Goal: Task Accomplishment & Management: Manage account settings

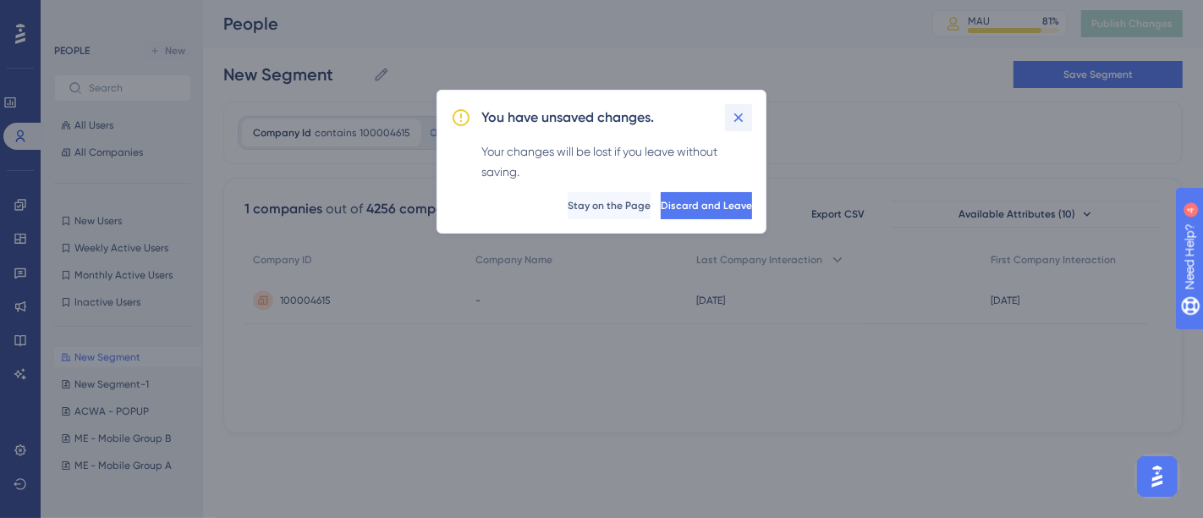
click at [734, 118] on icon at bounding box center [738, 117] width 17 height 17
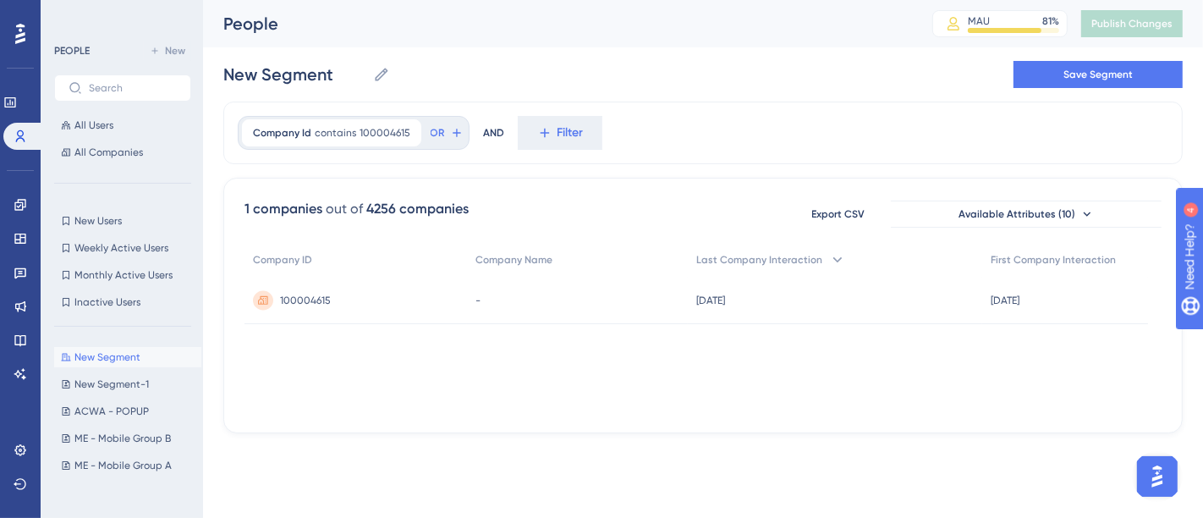
click at [597, 92] on div "New Segment New Segment Save Segment" at bounding box center [702, 74] width 959 height 54
click at [21, 199] on icon at bounding box center [21, 205] width 14 height 14
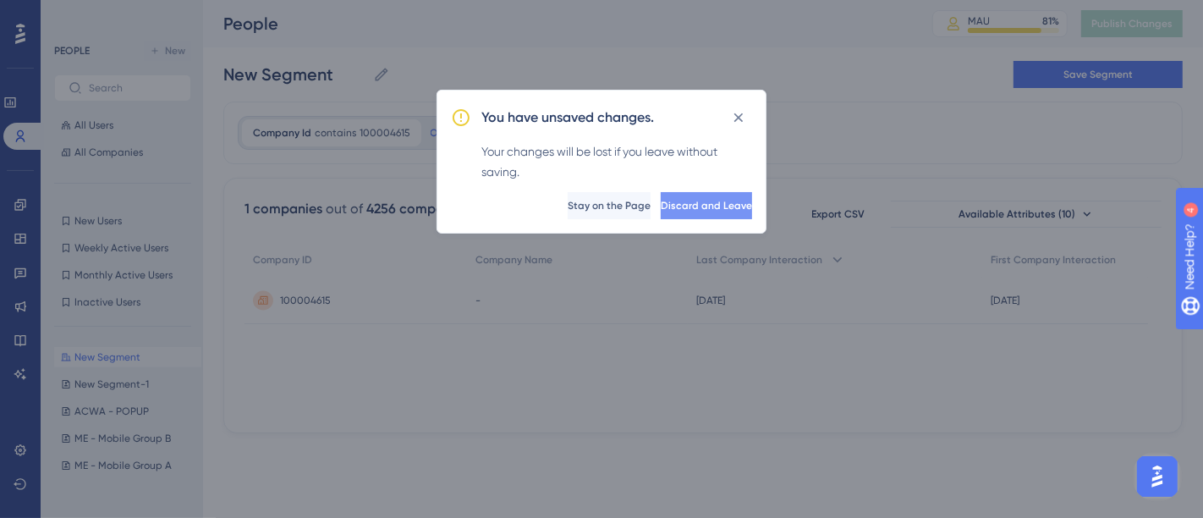
click at [684, 204] on span "Discard and Leave" at bounding box center [706, 206] width 91 height 14
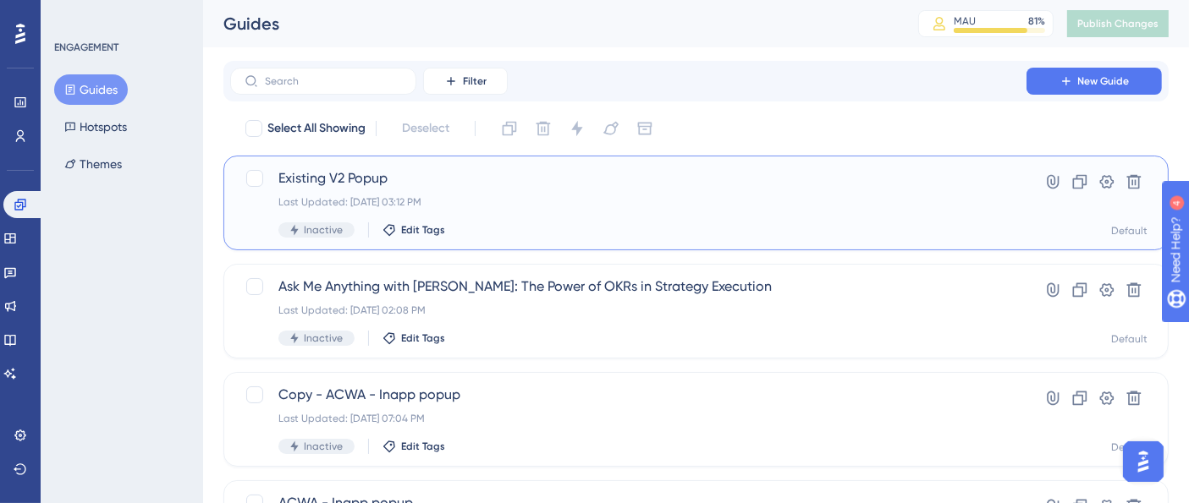
click at [484, 185] on span "Existing V2 Popup" at bounding box center [628, 178] width 700 height 20
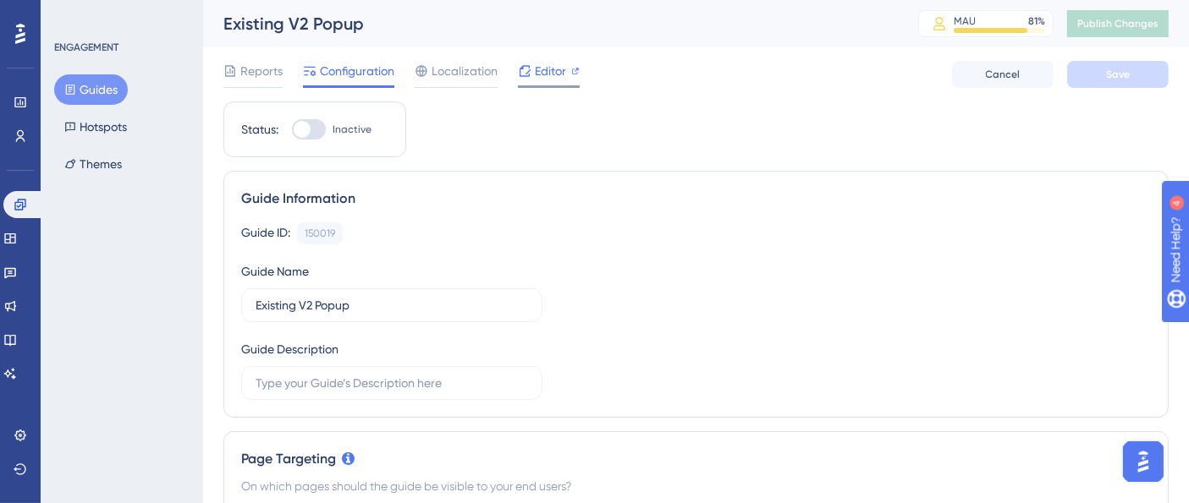
click at [538, 65] on span "Editor" at bounding box center [550, 71] width 31 height 20
click at [548, 69] on span "Editor" at bounding box center [550, 71] width 31 height 20
click at [1135, 15] on button "Publish Changes" at bounding box center [1118, 23] width 102 height 27
click at [112, 85] on button "Guides" at bounding box center [91, 89] width 74 height 30
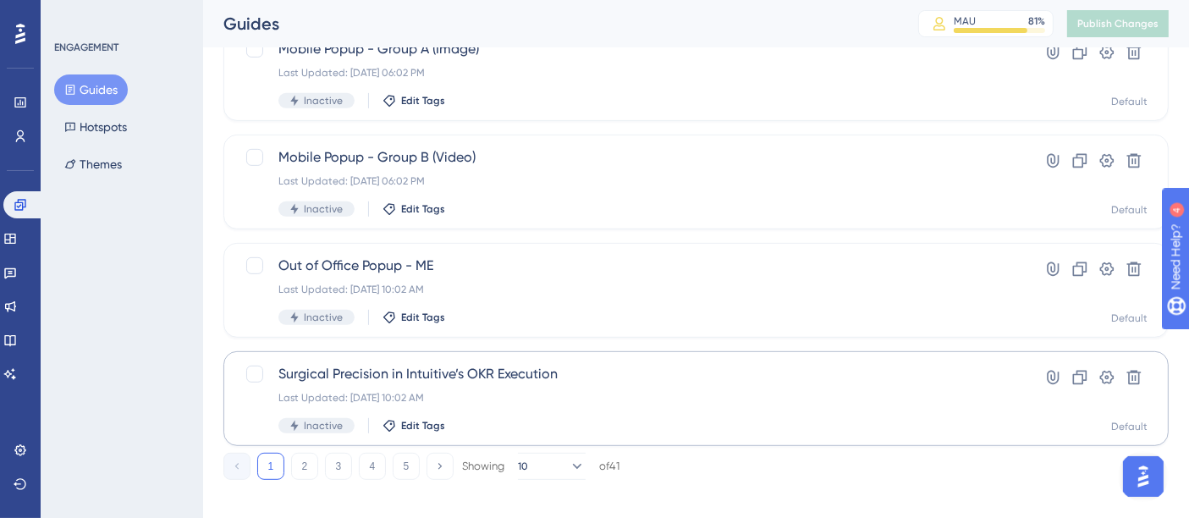
scroll to position [794, 0]
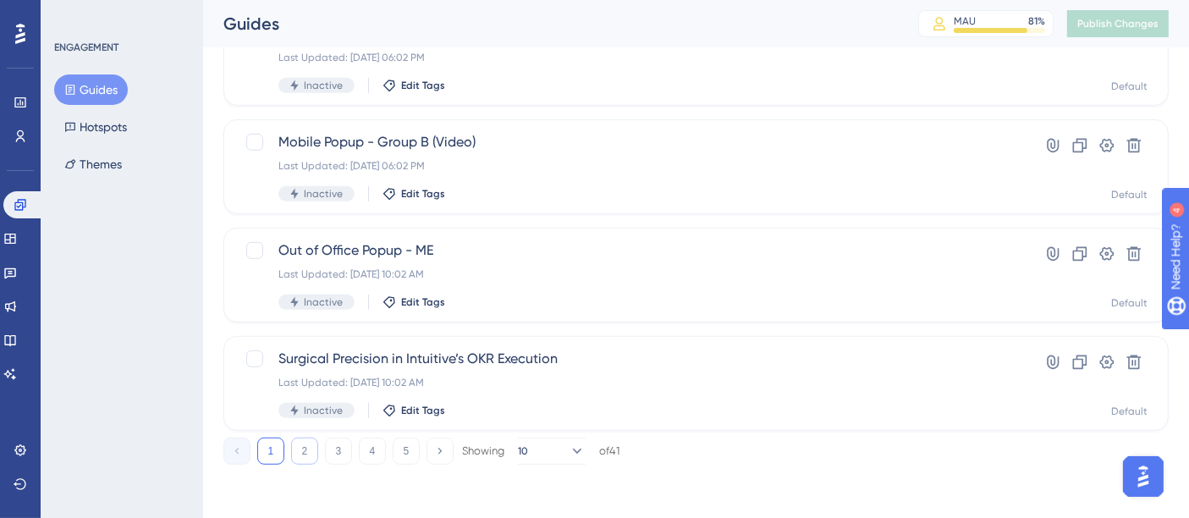
click at [311, 455] on button "2" at bounding box center [304, 450] width 27 height 27
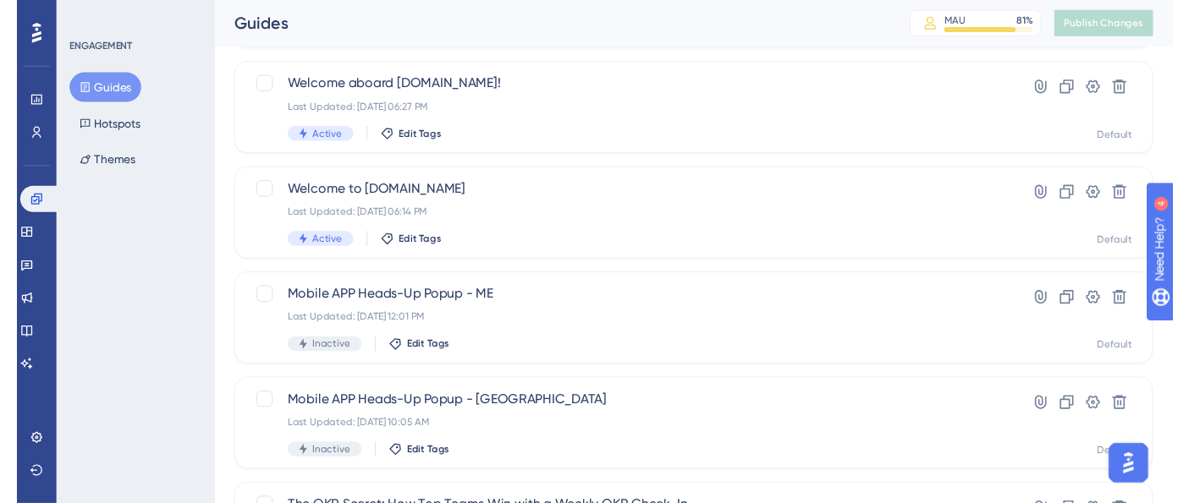
scroll to position [42, 0]
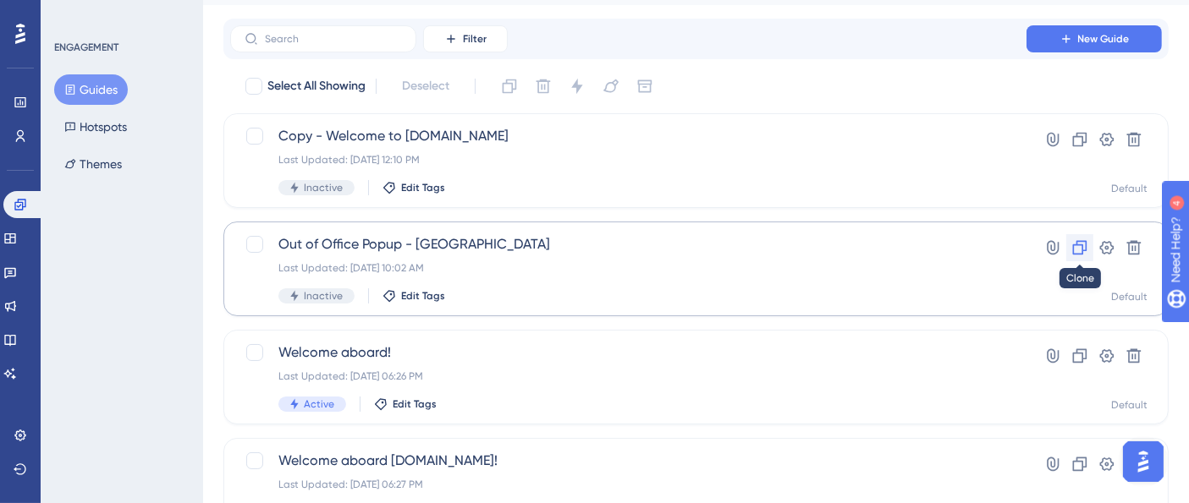
click at [1080, 244] on icon at bounding box center [1080, 248] width 14 height 14
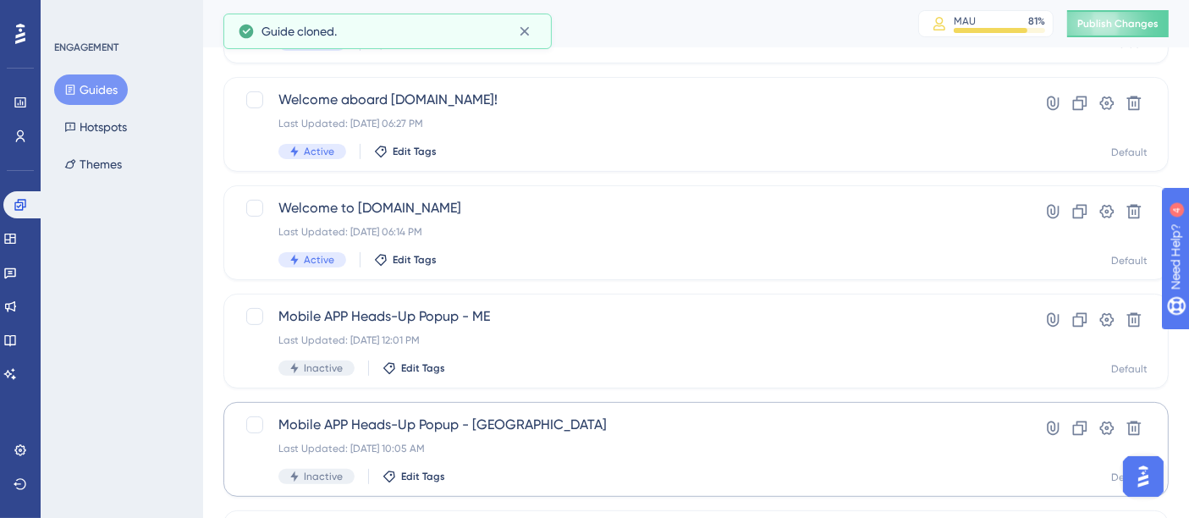
scroll to position [794, 0]
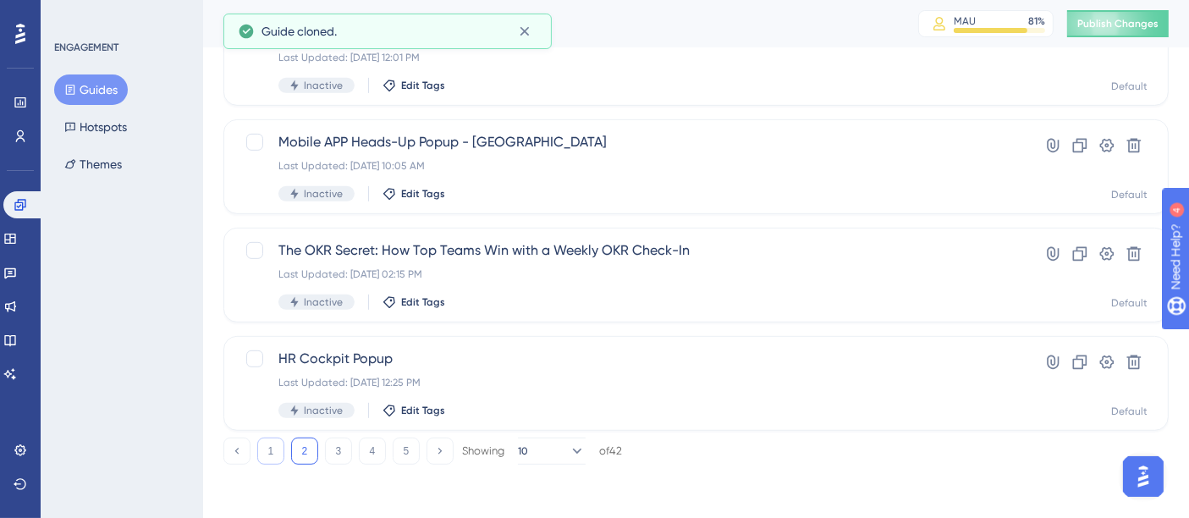
click at [272, 446] on button "1" at bounding box center [270, 450] width 27 height 27
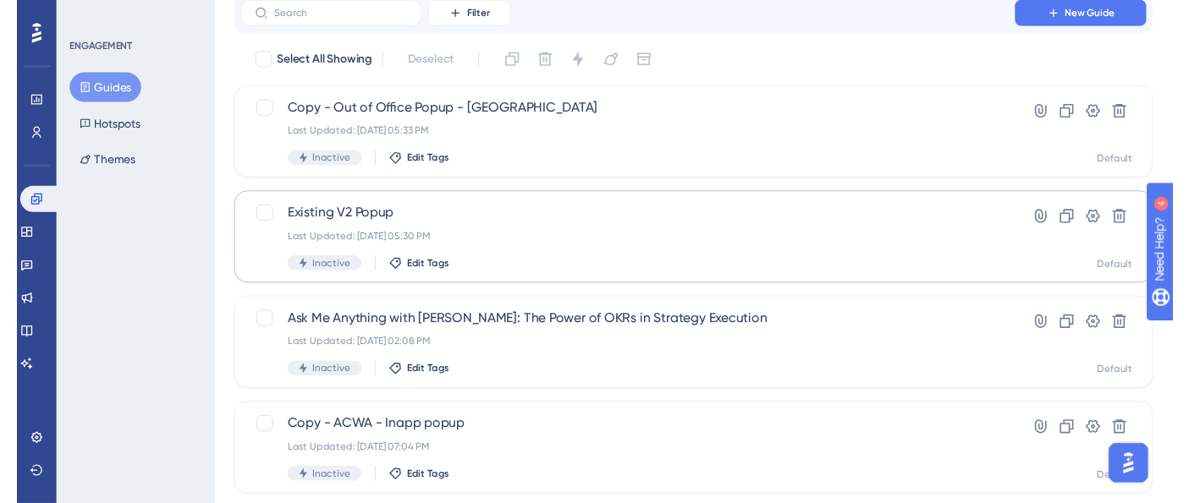
scroll to position [0, 0]
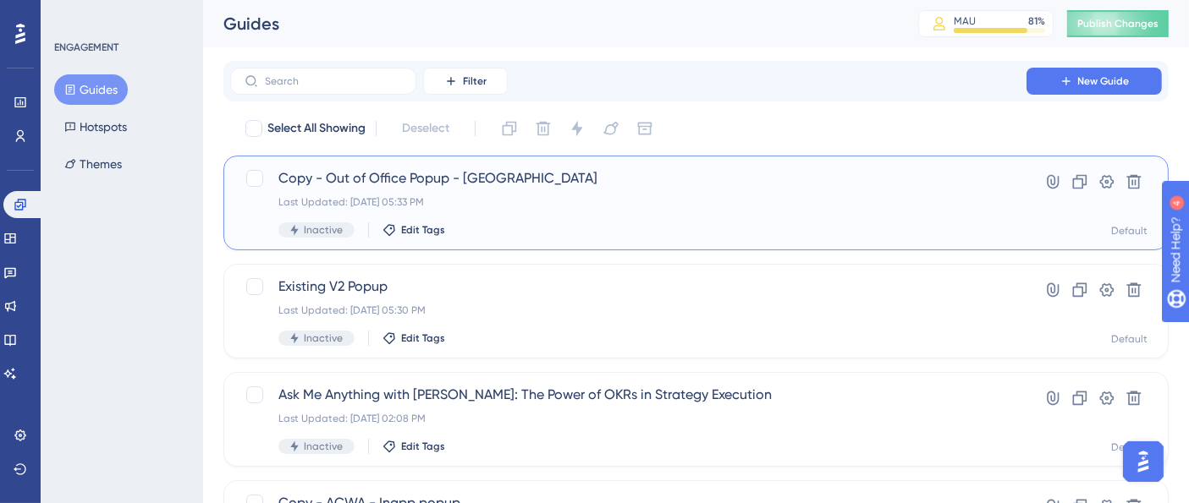
click at [509, 173] on span "Copy - Out of Office Popup - US" at bounding box center [628, 178] width 700 height 20
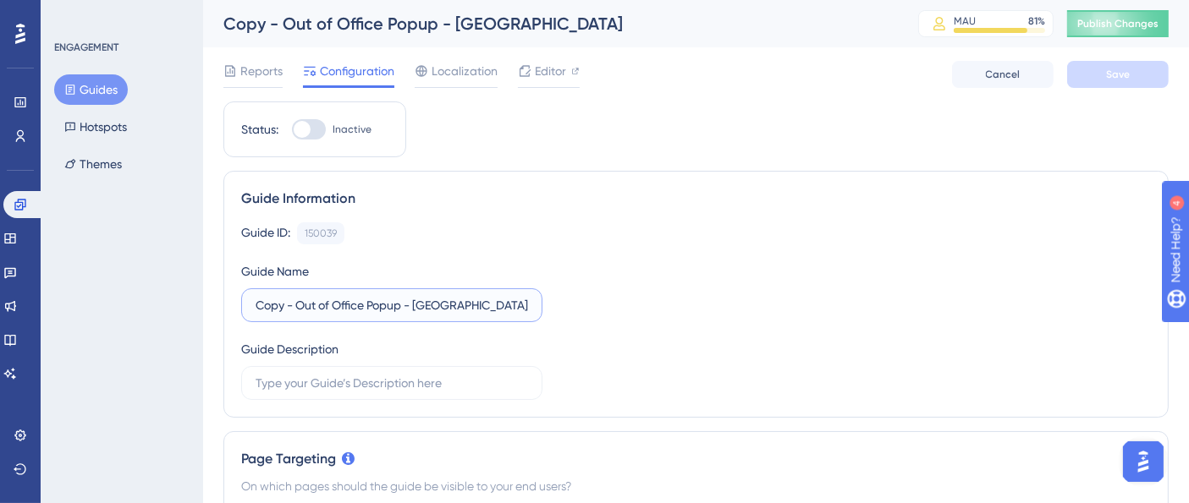
click at [324, 303] on input "Copy - Out of Office Popup - US" at bounding box center [392, 305] width 272 height 19
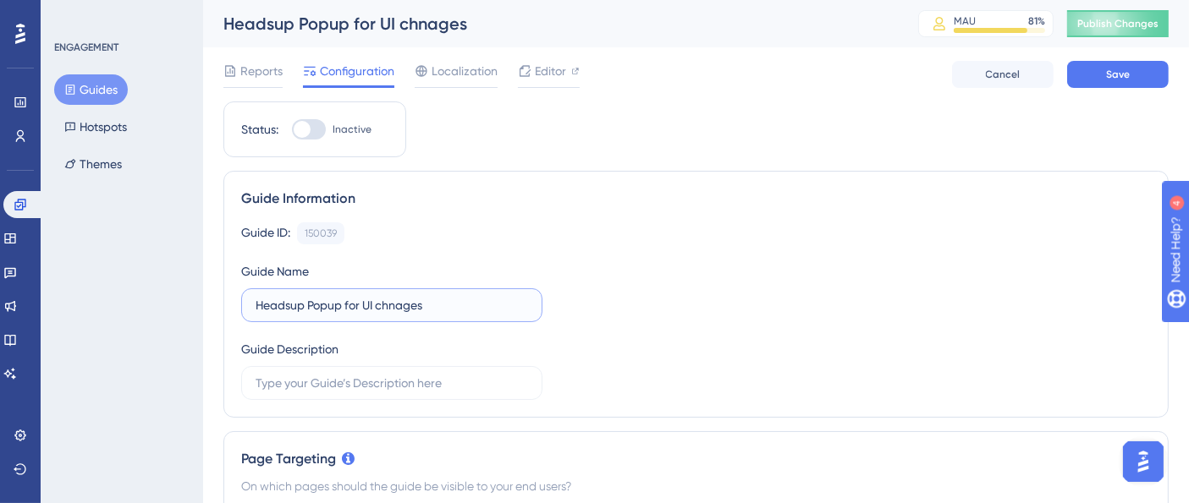
type input "Headsup Popup for UI chnages"
click at [653, 311] on div "Guide ID: 150039 Copy Guide Name Headsup Popup for UI chnages Guide Description" at bounding box center [696, 312] width 910 height 178
click at [1122, 72] on span "Save" at bounding box center [1118, 75] width 24 height 14
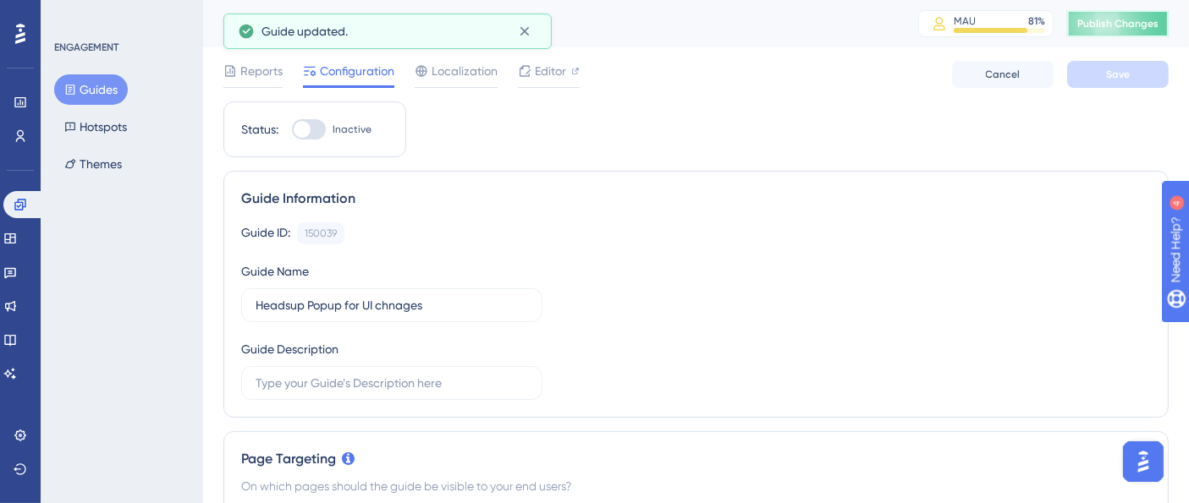
click at [1135, 29] on span "Publish Changes" at bounding box center [1117, 24] width 81 height 14
click at [569, 76] on div "Editor" at bounding box center [549, 71] width 62 height 20
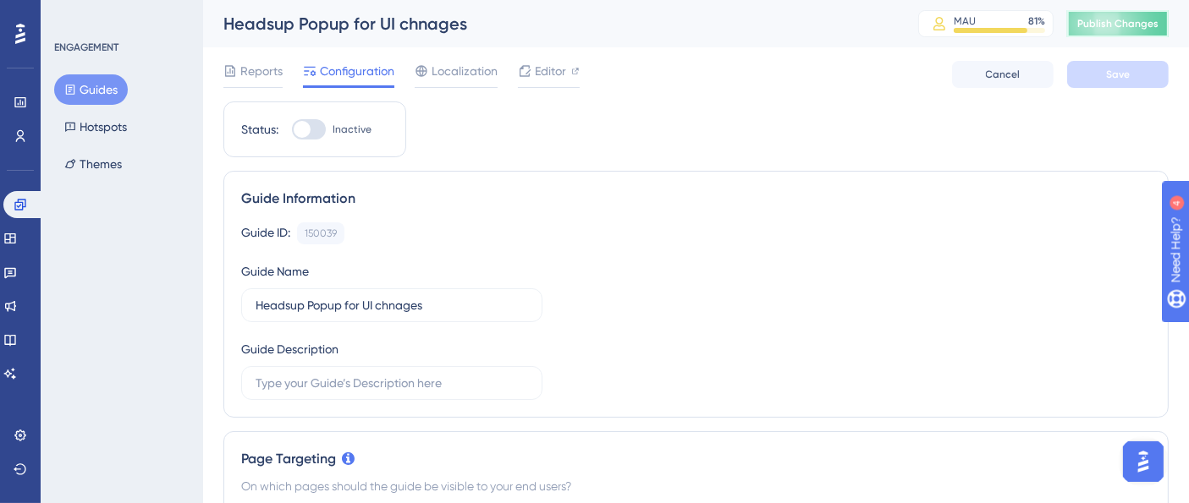
click at [1125, 20] on span "Publish Changes" at bounding box center [1117, 24] width 81 height 14
click at [1104, 23] on span "Publish Changes" at bounding box center [1117, 24] width 81 height 14
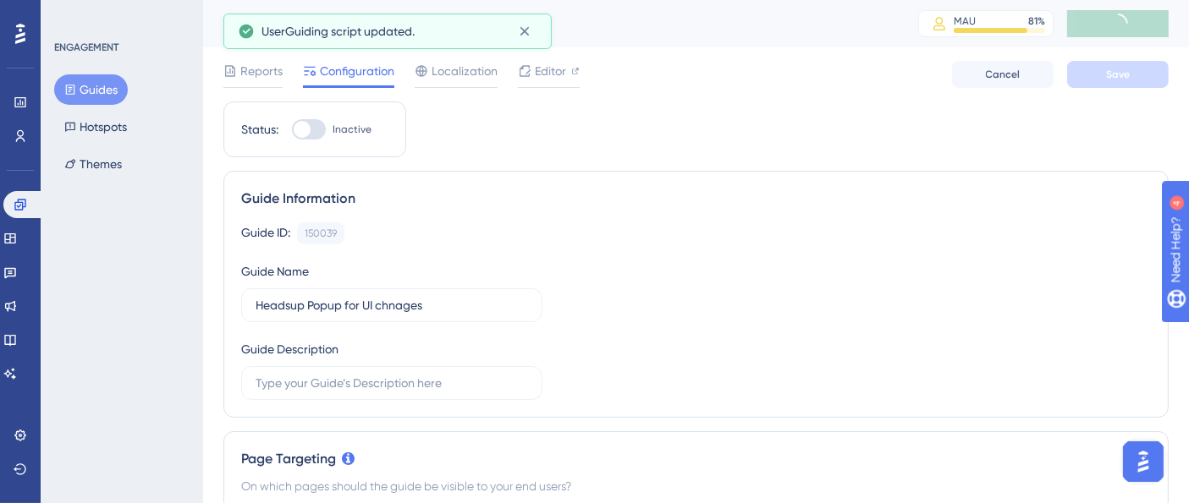
click at [102, 85] on button "Guides" at bounding box center [91, 89] width 74 height 30
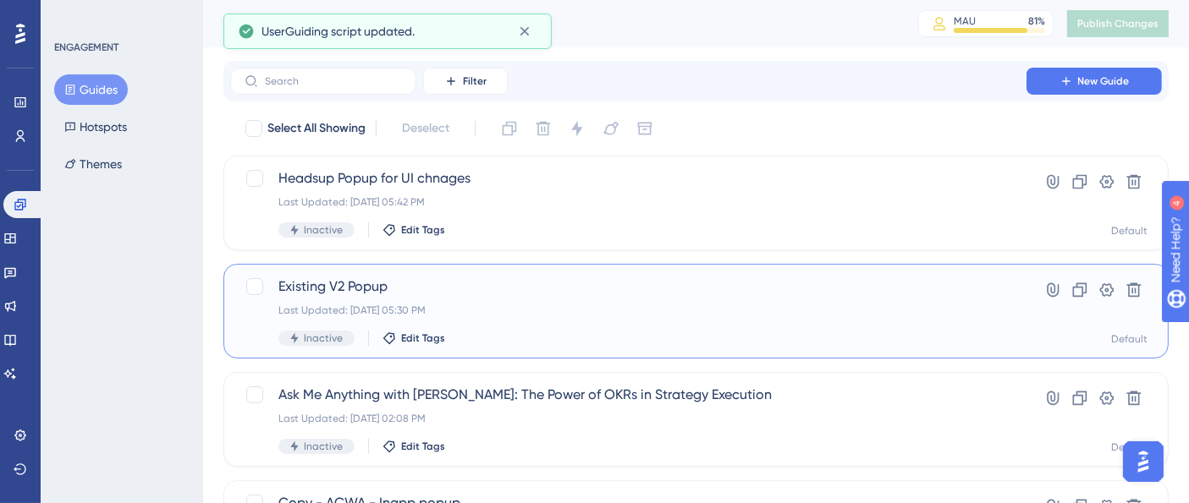
click at [466, 299] on div "Existing V2 Popup Last Updated: Aug 14 2025, 05:30 PM Inactive Edit Tags" at bounding box center [628, 311] width 700 height 69
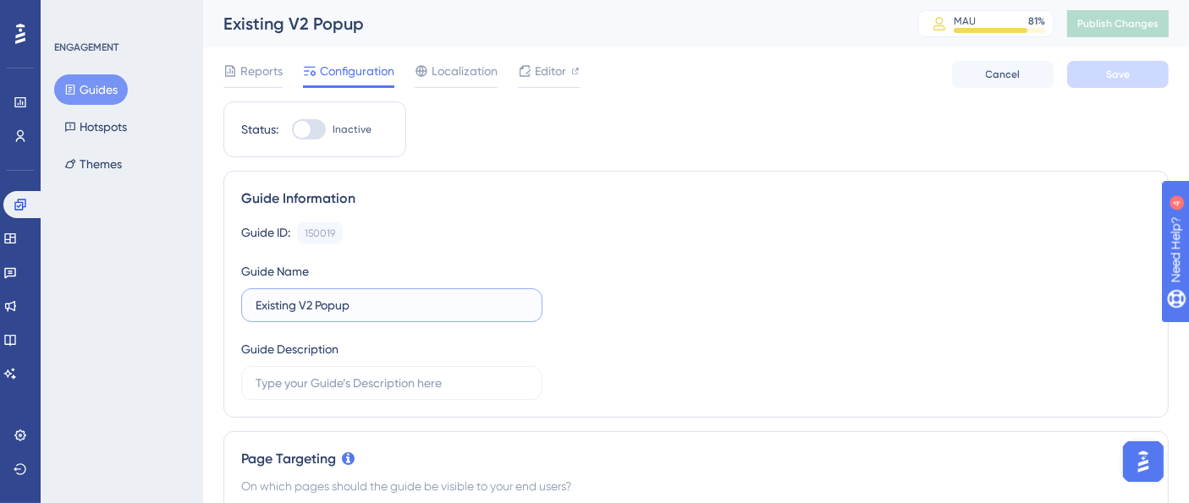
click at [360, 303] on input "Existing V2 Popup" at bounding box center [392, 305] width 272 height 19
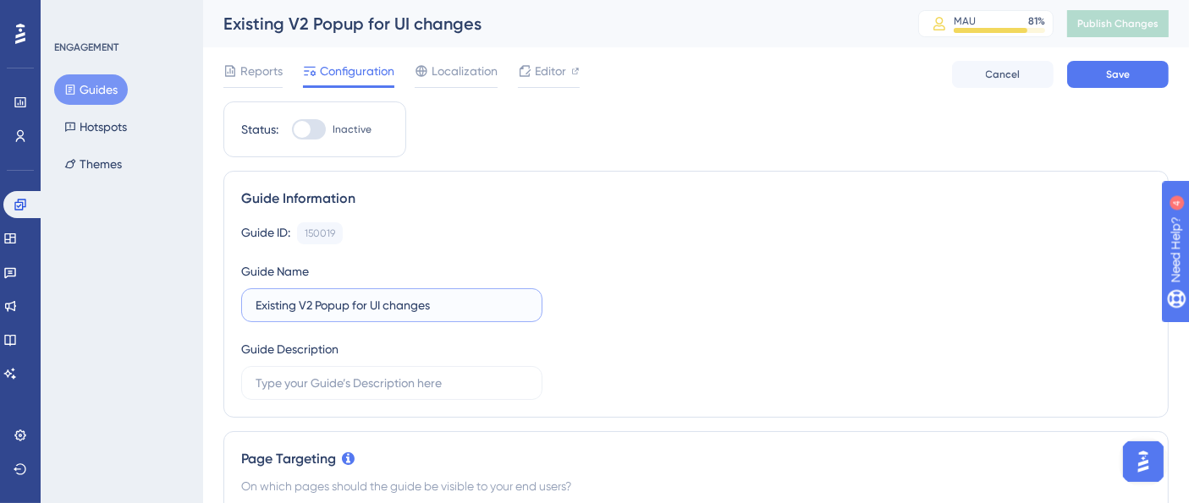
type input "Existing V2 Popup for UI changes"
click at [728, 297] on div "Guide ID: 150019 Copy Guide Name Existing V2 Popup for UI changes Guide Descrip…" at bounding box center [696, 312] width 910 height 178
click at [540, 63] on span "Editor" at bounding box center [550, 71] width 31 height 20
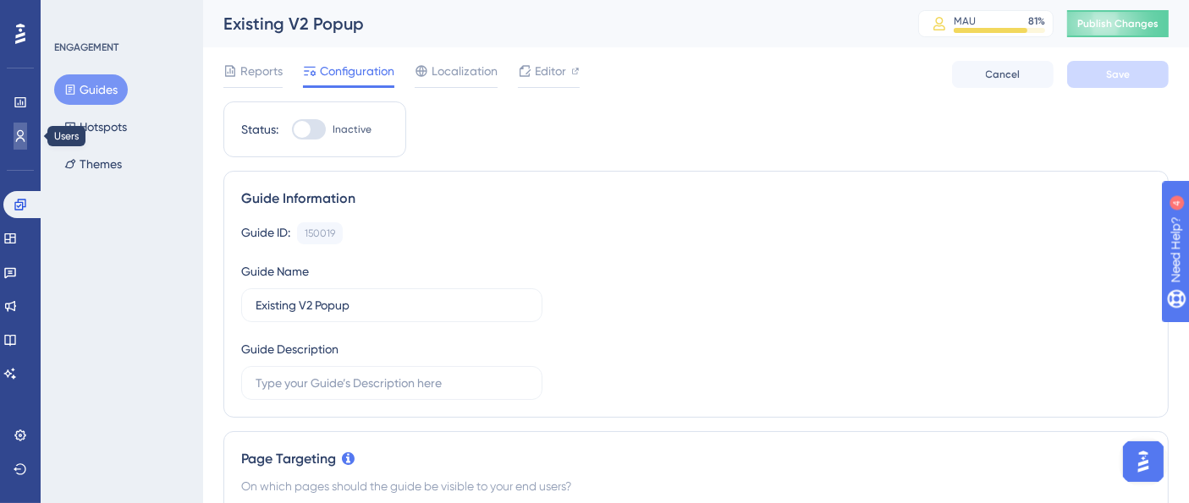
click at [17, 131] on icon at bounding box center [21, 136] width 14 height 14
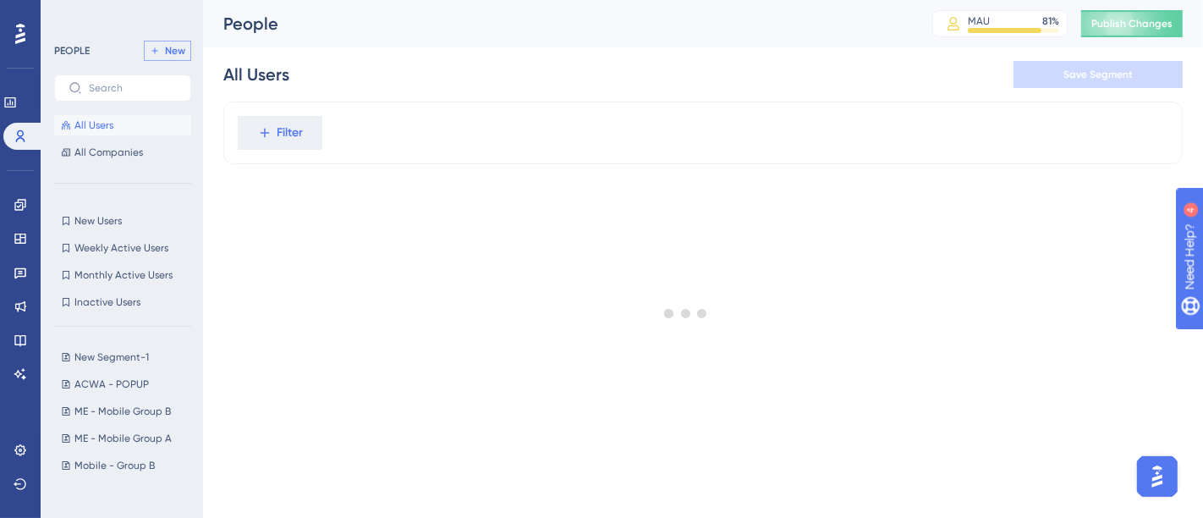
click at [173, 47] on span "New" at bounding box center [175, 51] width 20 height 14
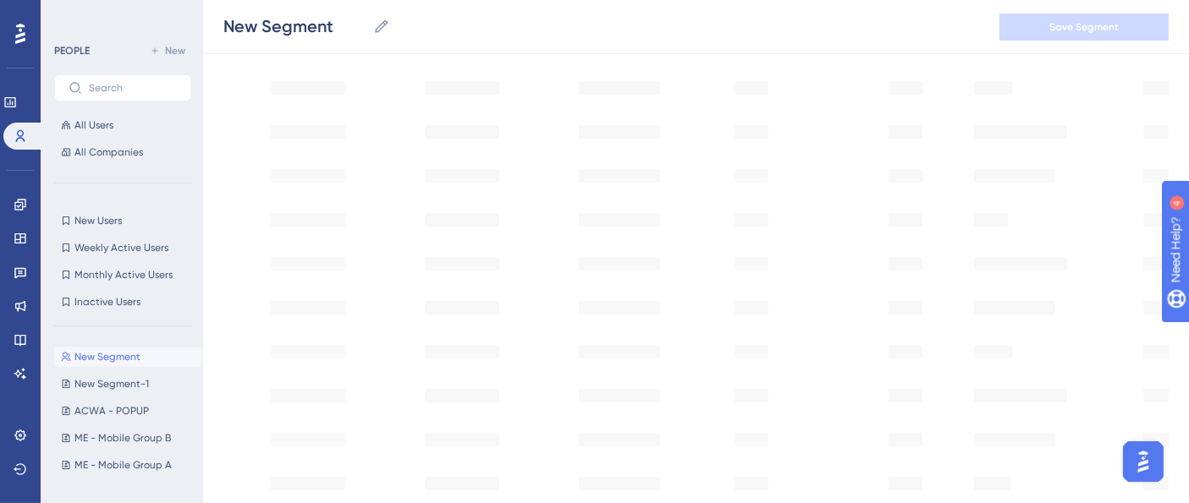
scroll to position [282, 0]
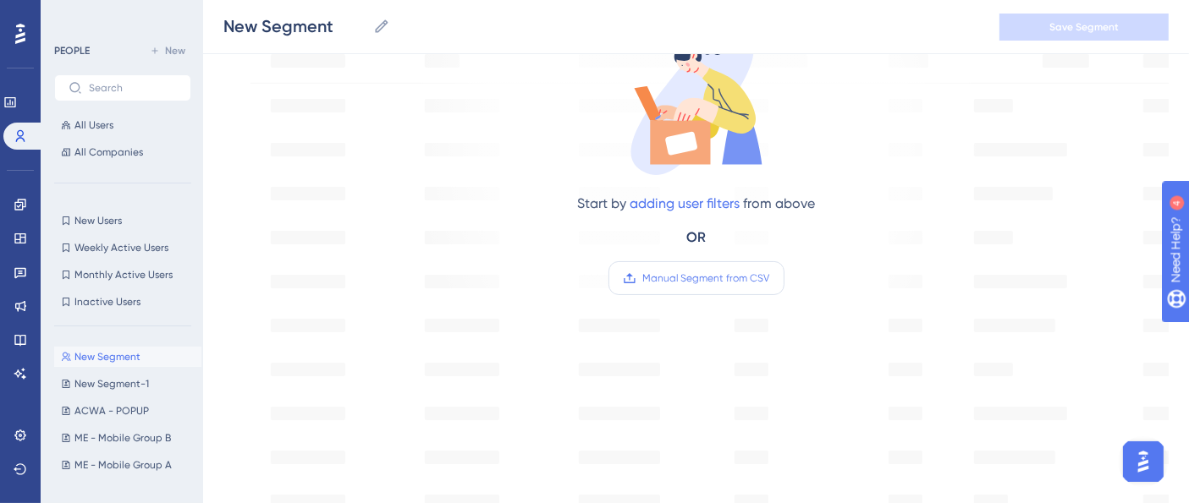
click at [701, 278] on span "Manual Segment from CSV" at bounding box center [706, 279] width 127 height 14
click at [770, 278] on input "Manual Segment from CSV" at bounding box center [770, 278] width 0 height 0
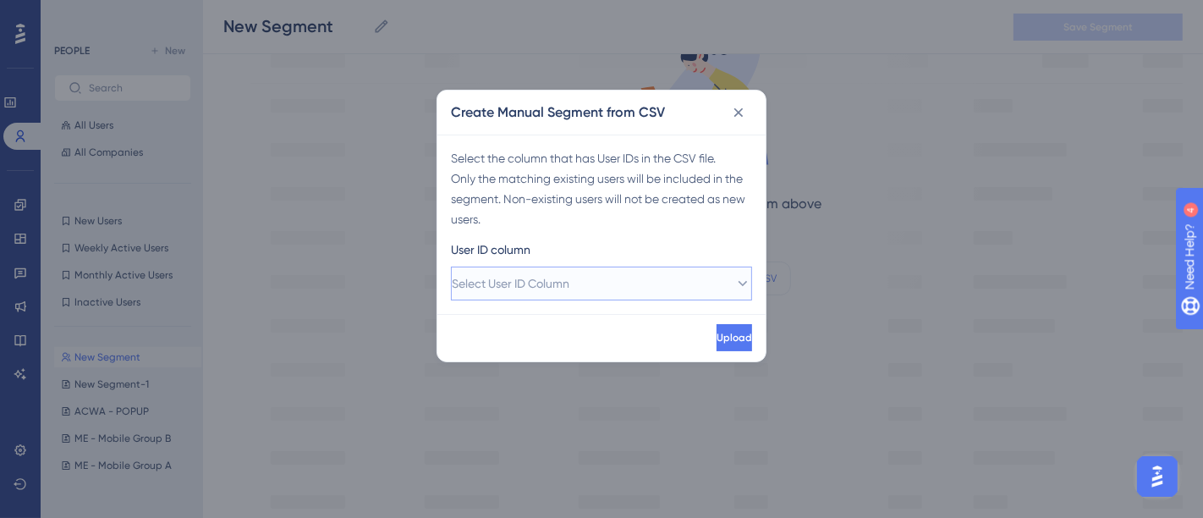
click at [635, 283] on button "Select User ID Column" at bounding box center [601, 284] width 301 height 34
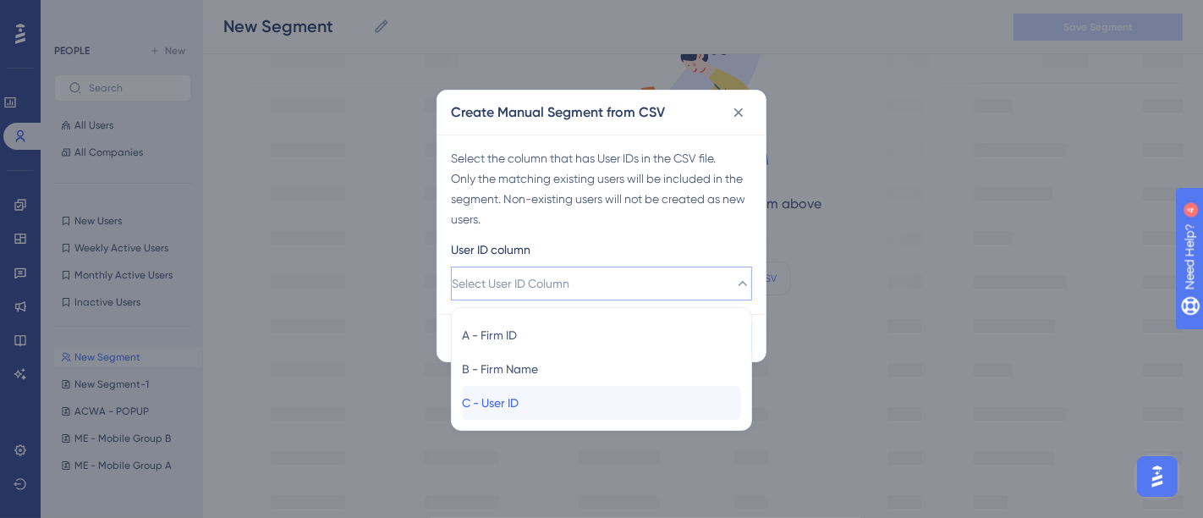
click at [519, 393] on span "C - User ID" at bounding box center [490, 403] width 57 height 20
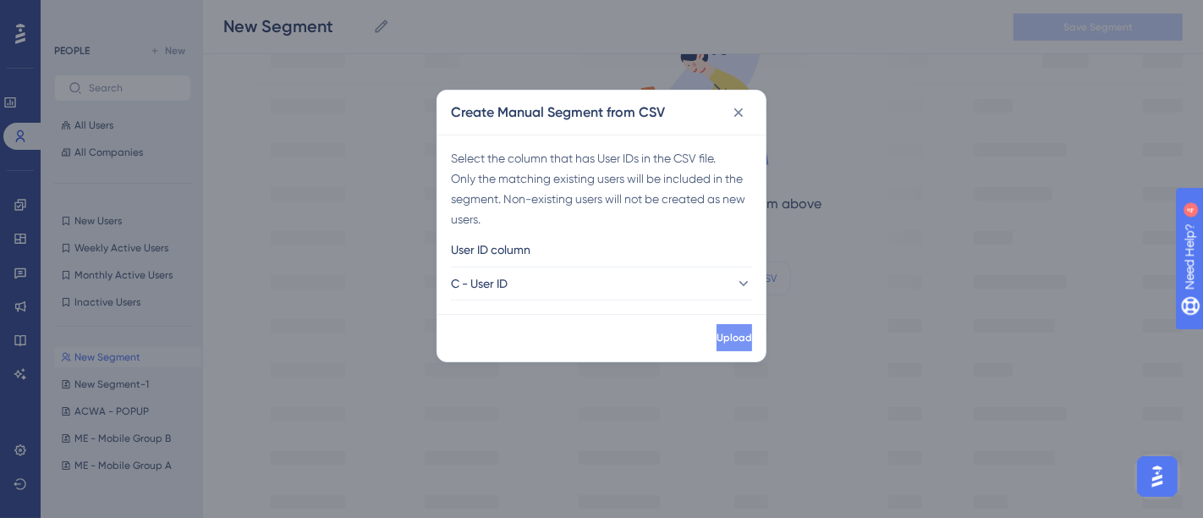
click at [717, 333] on span "Upload" at bounding box center [735, 338] width 36 height 14
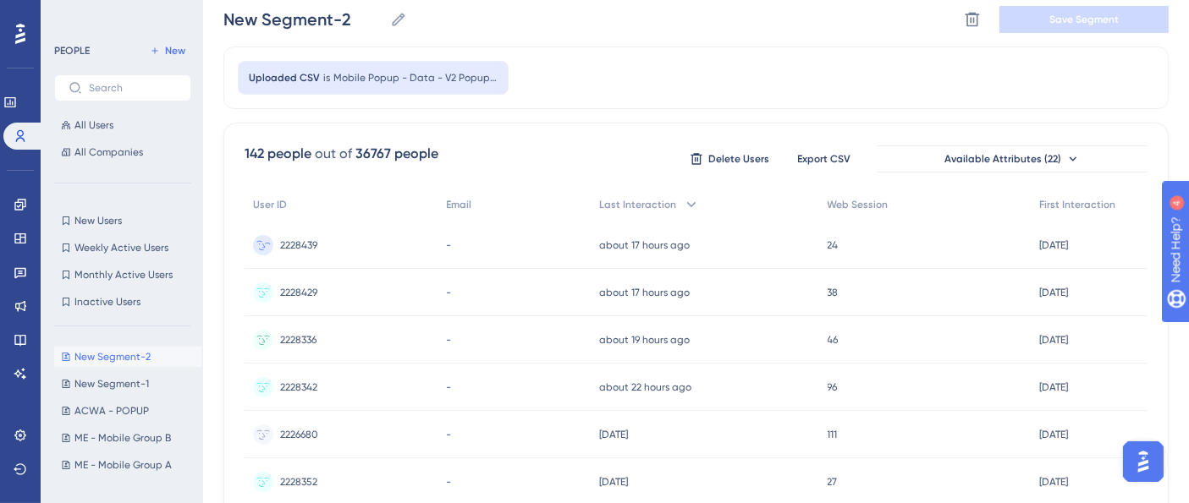
scroll to position [0, 0]
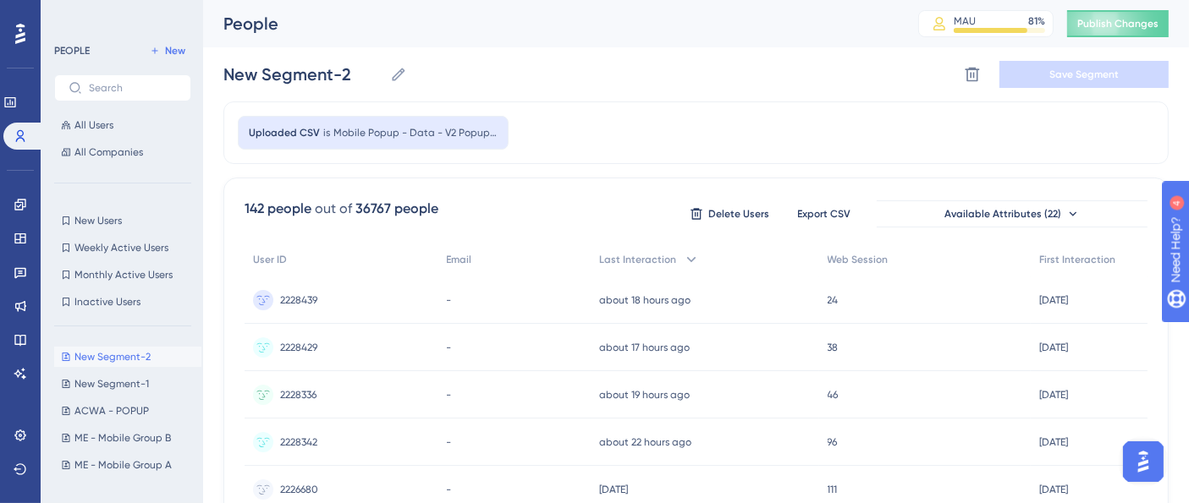
click at [593, 128] on div "Uploaded CSV is Mobile Popup - Data - V2 Popup (1)" at bounding box center [695, 133] width 945 height 63
drag, startPoint x: 356, startPoint y: 74, endPoint x: 217, endPoint y: 74, distance: 139.6
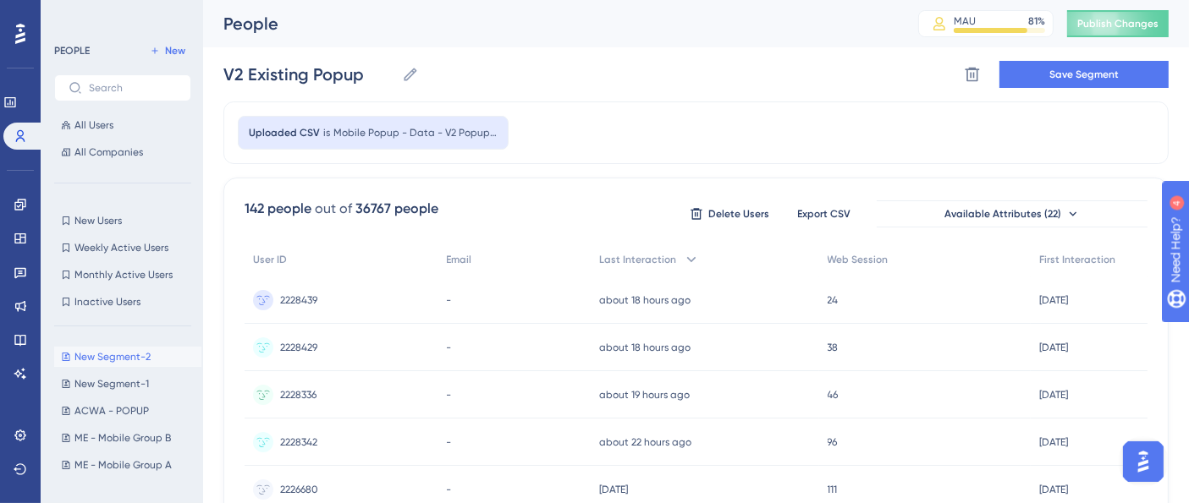
click at [618, 90] on div "V2 Existing Popup V2 Existing Popup Delete Segment Save Segment" at bounding box center [695, 74] width 945 height 54
click at [1100, 80] on span "Save Segment" at bounding box center [1083, 75] width 69 height 14
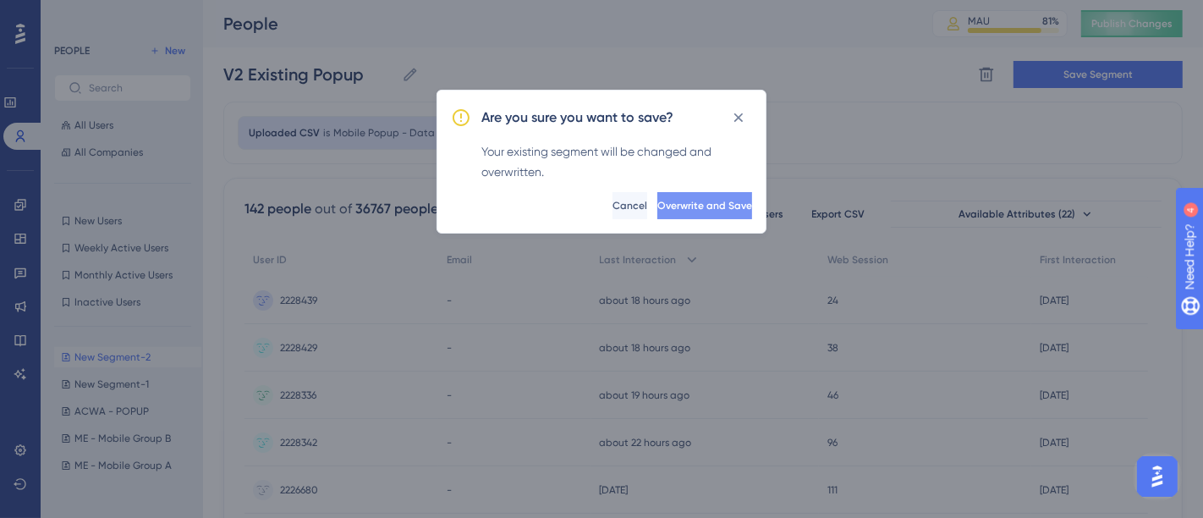
click at [657, 206] on span "Overwrite and Save" at bounding box center [704, 206] width 95 height 14
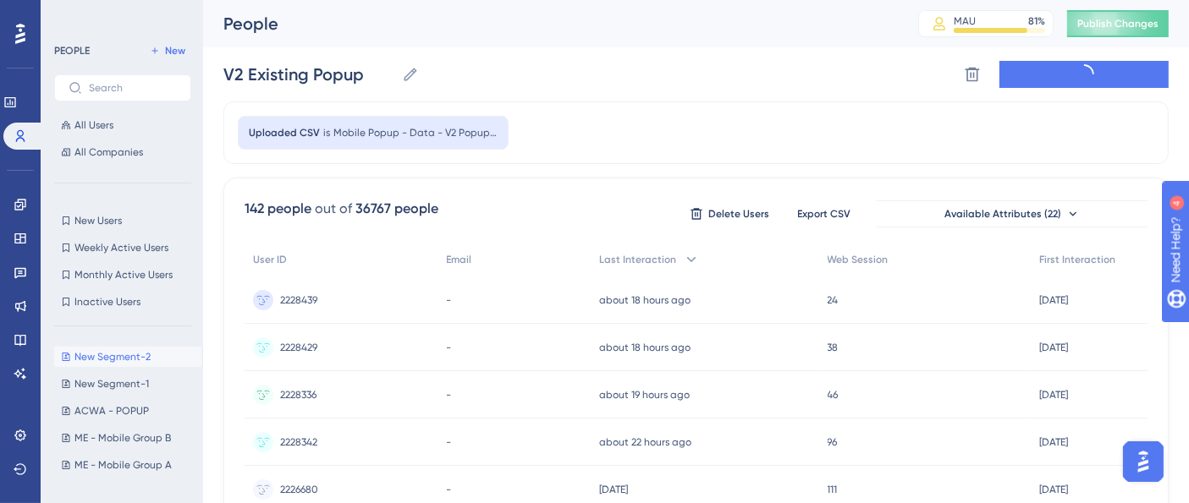
type input "V2 Existing Popup"
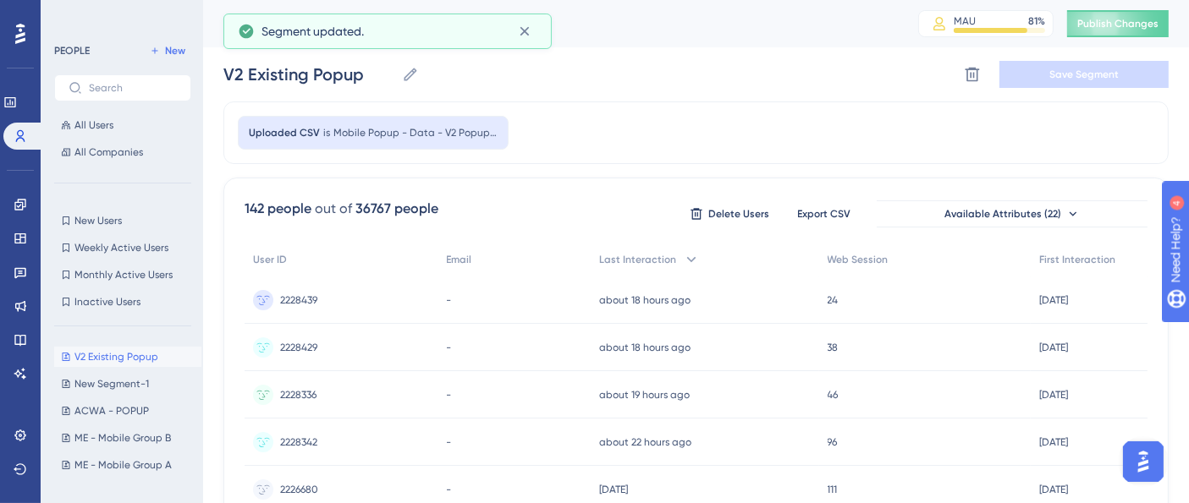
click at [629, 117] on div "Uploaded CSV is Mobile Popup - Data - V2 Popup (1)" at bounding box center [695, 133] width 945 height 63
click at [1121, 17] on span "Publish Changes" at bounding box center [1117, 24] width 81 height 14
click at [609, 126] on div "Uploaded CSV is Mobile Popup - Data - V2 Popup (1)" at bounding box center [695, 133] width 945 height 63
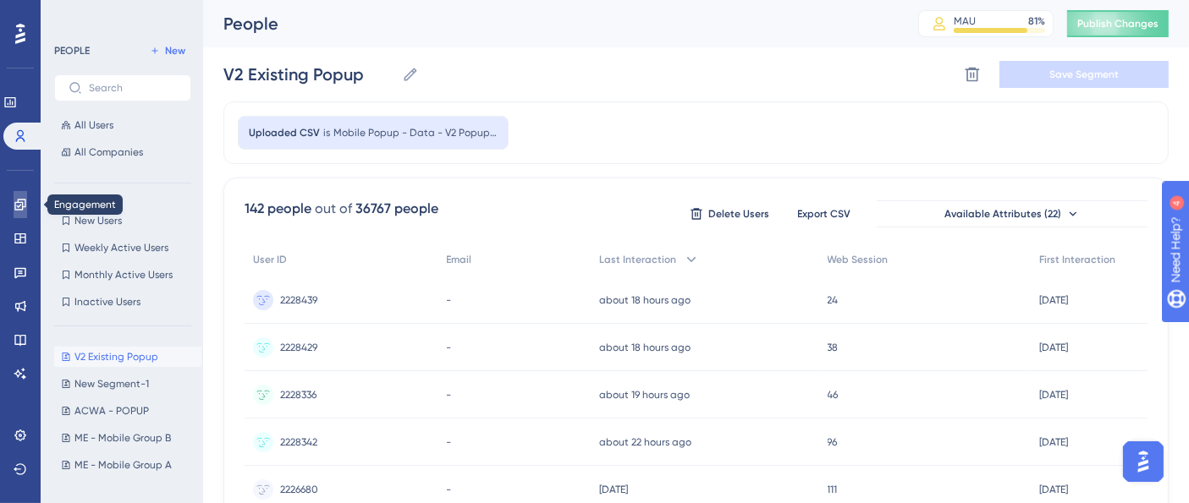
drag, startPoint x: 26, startPoint y: 199, endPoint x: 55, endPoint y: 192, distance: 29.6
click at [26, 199] on icon at bounding box center [21, 205] width 14 height 14
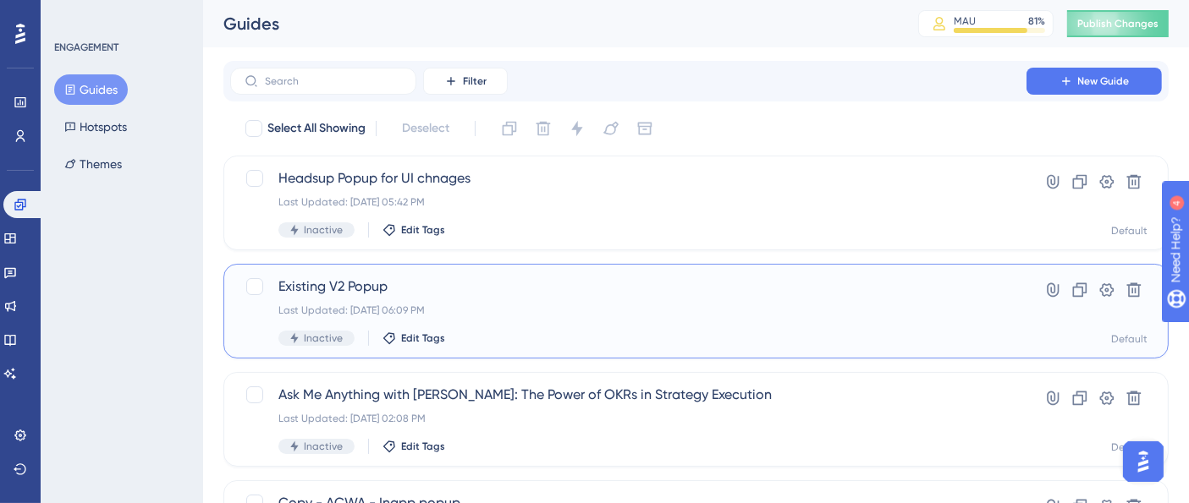
click at [498, 305] on div "Last Updated: Aug 14 2025, 06:09 PM" at bounding box center [628, 311] width 700 height 14
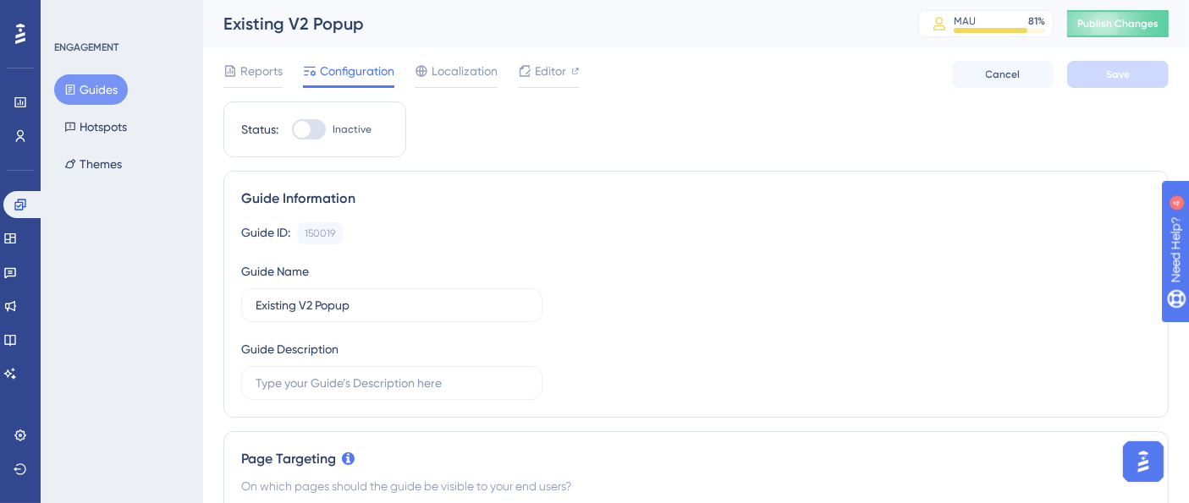
click at [106, 84] on button "Guides" at bounding box center [91, 89] width 74 height 30
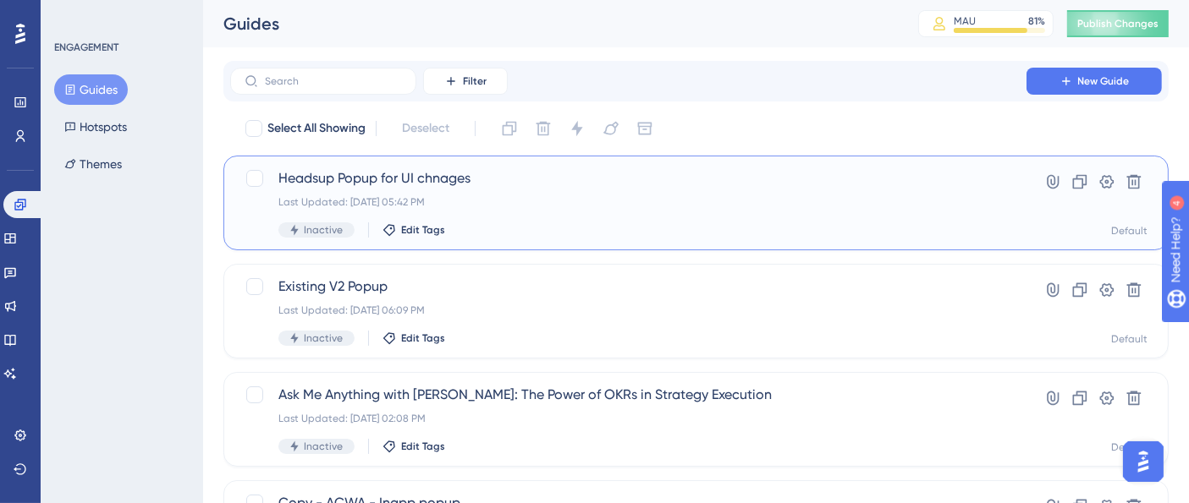
click at [433, 187] on span "Headsup Popup for UI chnages" at bounding box center [628, 178] width 700 height 20
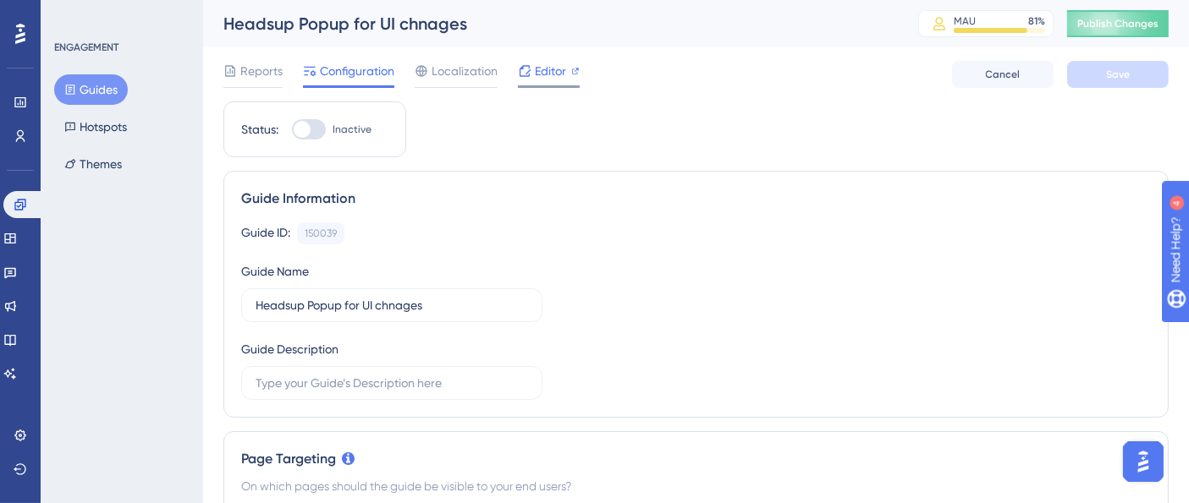
click at [548, 62] on span "Editor" at bounding box center [550, 71] width 31 height 20
click at [1109, 23] on span "Publish Changes" at bounding box center [1117, 24] width 81 height 14
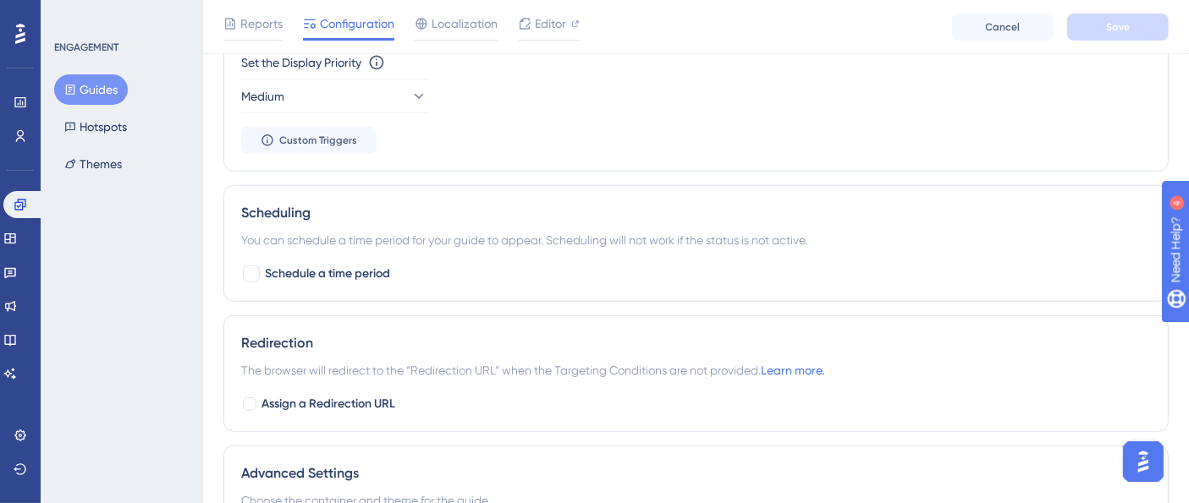
scroll to position [1069, 0]
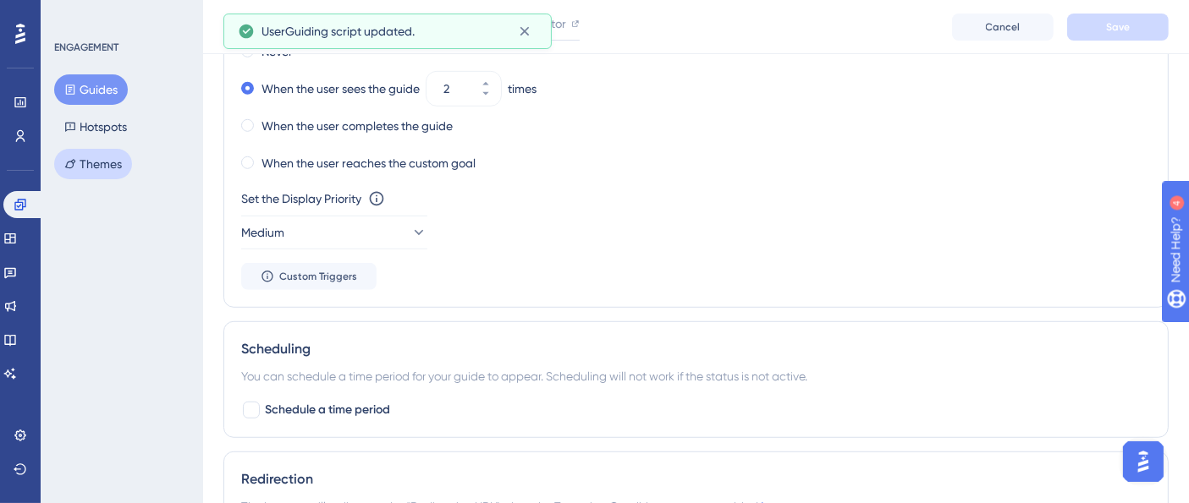
click at [113, 161] on button "Themes" at bounding box center [93, 164] width 78 height 30
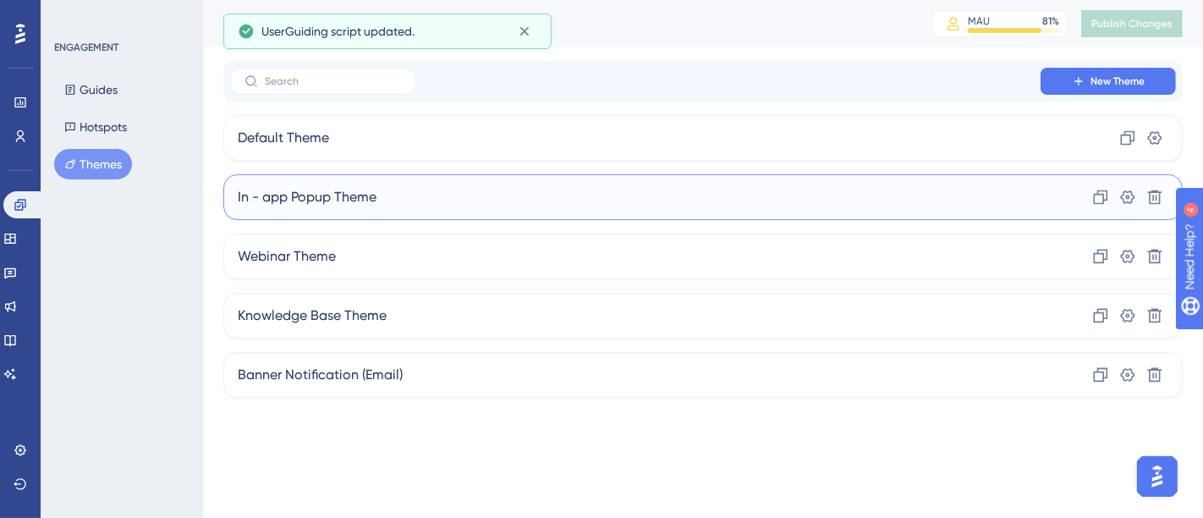
click at [345, 196] on span "In - app Popup Theme" at bounding box center [307, 197] width 139 height 20
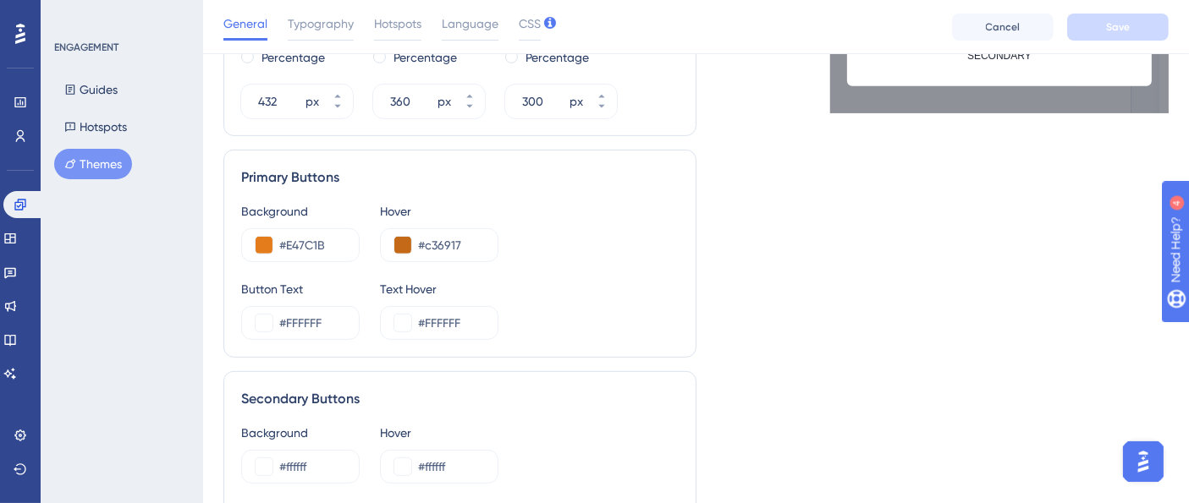
scroll to position [940, 0]
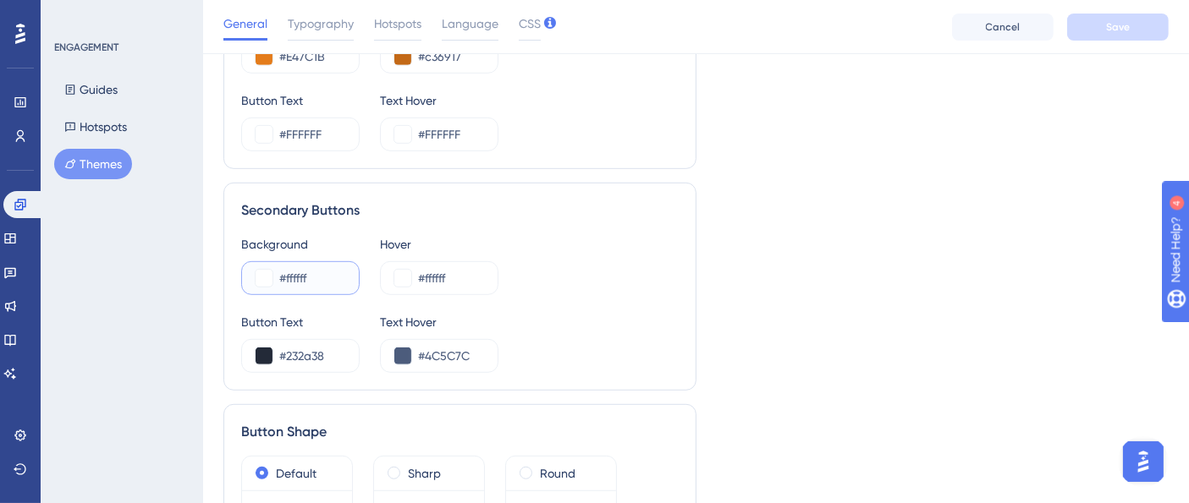
click at [266, 279] on button at bounding box center [264, 278] width 17 height 17
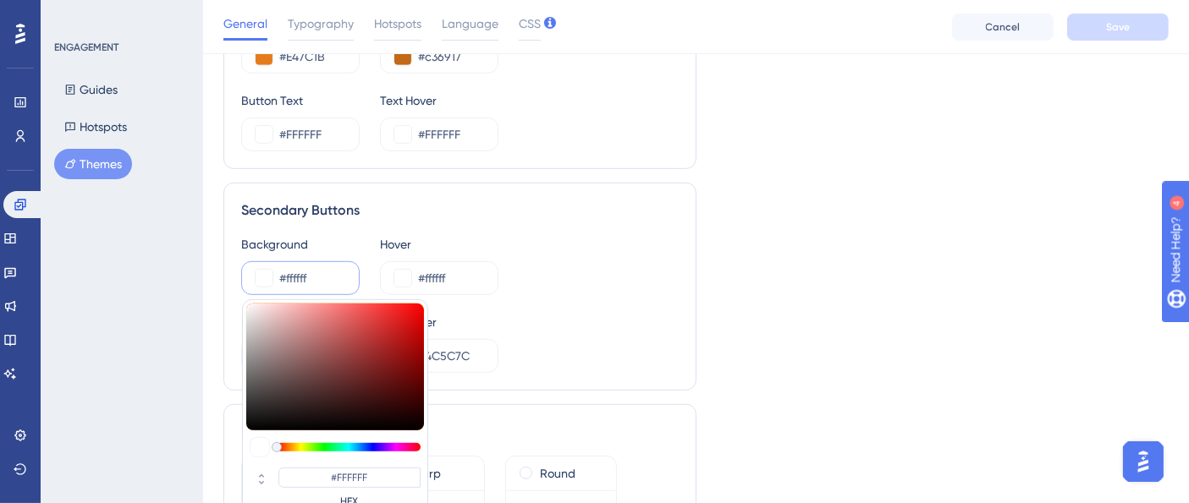
type input "#d8d2d2"
type input "#D8D2D2"
click at [250, 320] on div at bounding box center [335, 367] width 178 height 127
type input "#d3cdcd"
type input "#D3CDCD"
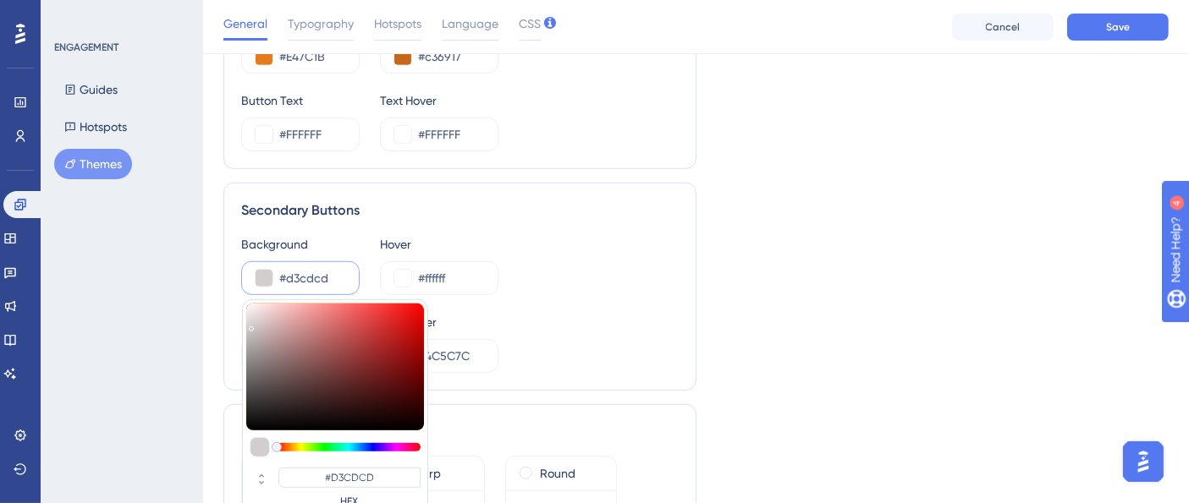
type input "#d5cfcf"
type input "#D5CFCF"
type input "#d6d0d0"
type input "#D6D0D0"
type input "#d8d2d2"
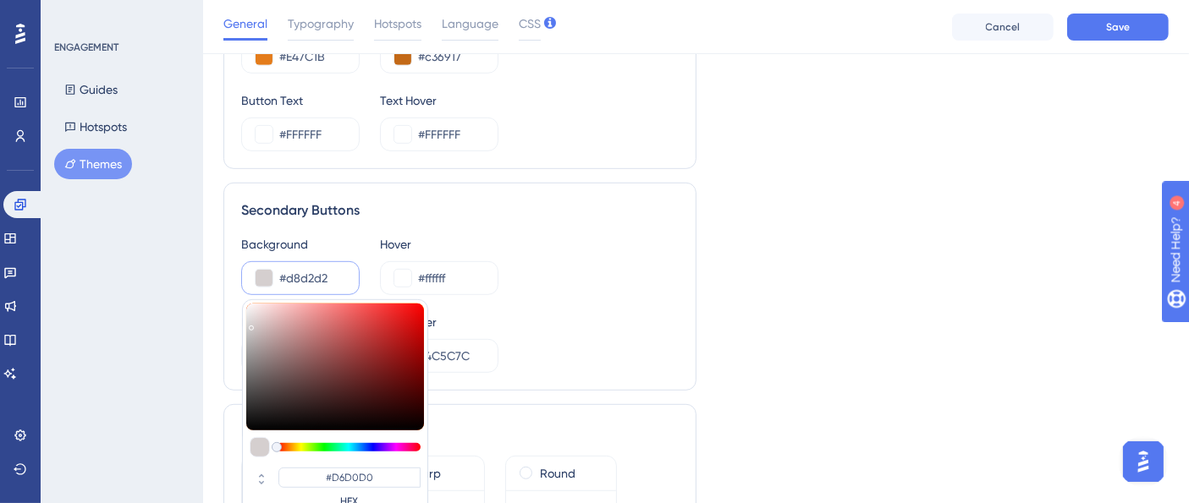
type input "#D8D2D2"
type input "#ddd9d9"
type input "#DDD9D9"
type input "#dfdbdb"
type input "#DFDBDB"
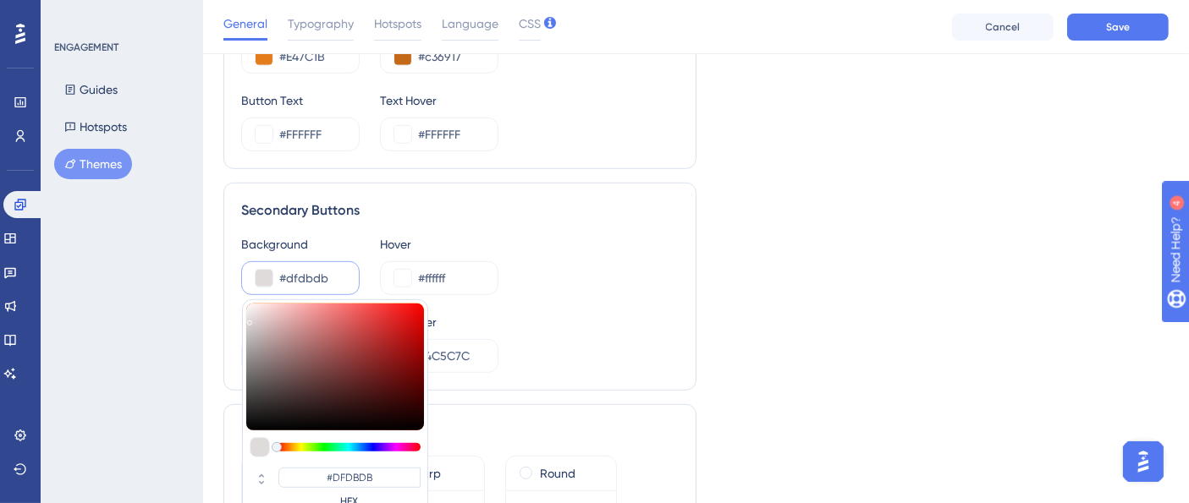
type input "#e1dcdc"
type input "#E1DCDC"
type input "#e4e1e1"
type input "#E4E1E1"
type input "#e6e3e3"
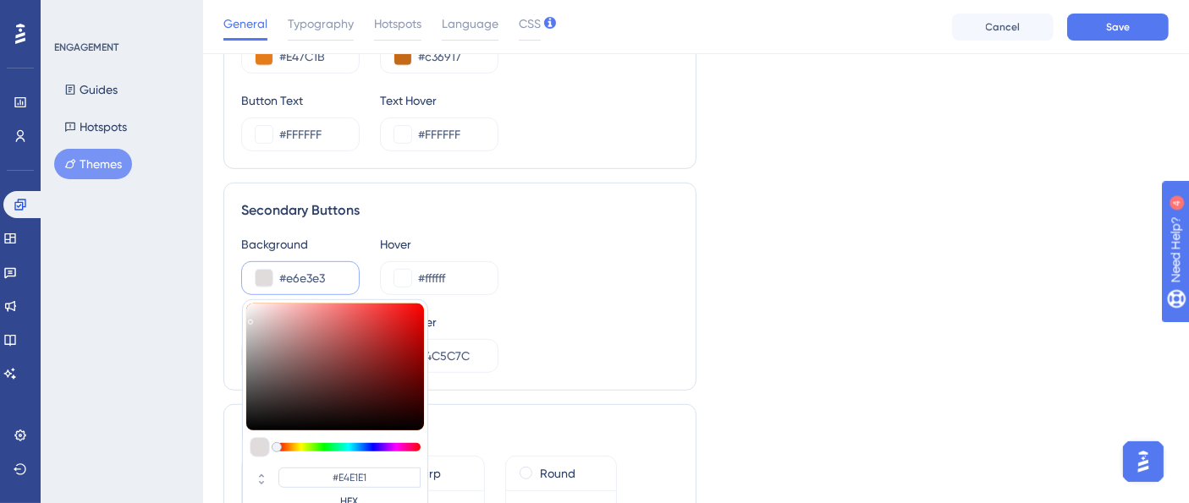
type input "#E6E3E3"
drag, startPoint x: 250, startPoint y: 322, endPoint x: 248, endPoint y: 313, distance: 9.6
click at [248, 317] on div at bounding box center [248, 319] width 5 height 5
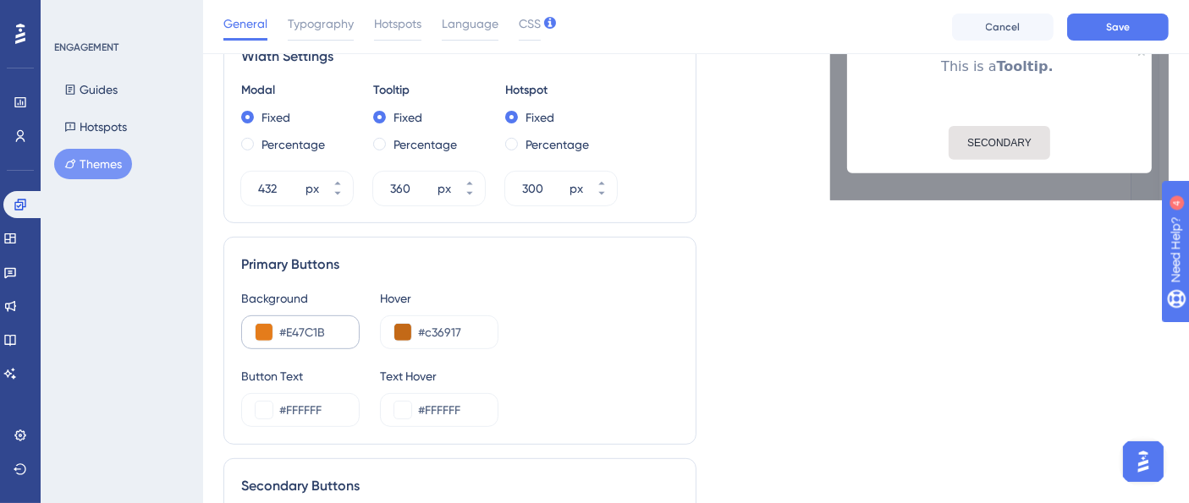
scroll to position [751, 0]
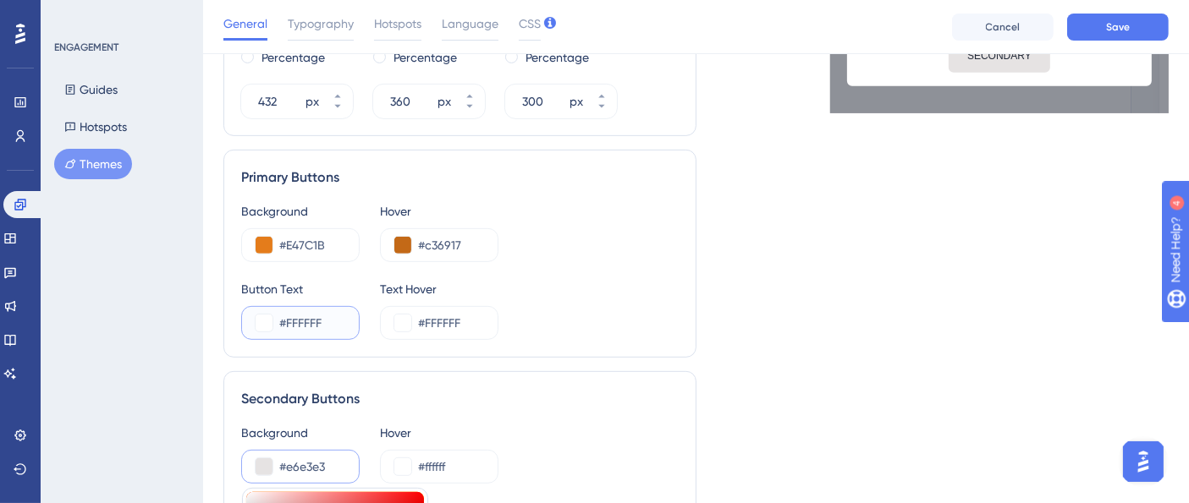
click at [309, 325] on input "#FFFFFF" at bounding box center [312, 323] width 66 height 20
paste input "EAEAEA"
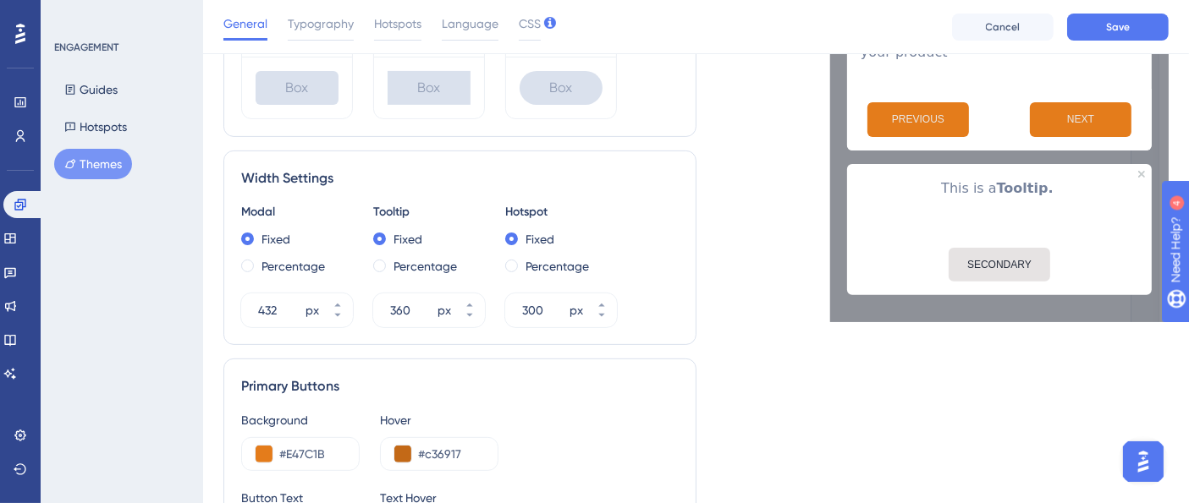
scroll to position [657, 0]
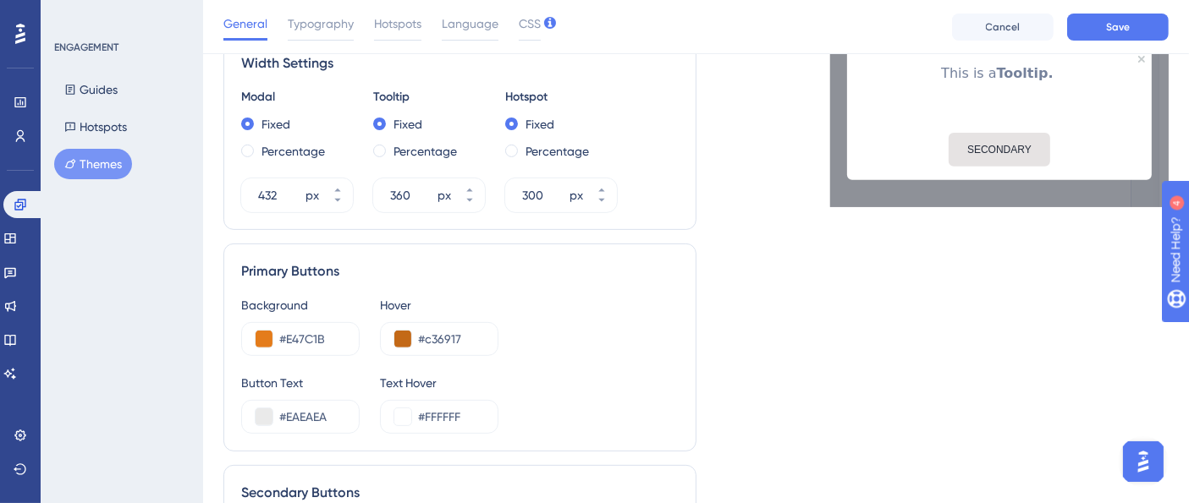
click at [539, 401] on div "Button Text #EAEAEA Text Hover #FFFFFF" at bounding box center [459, 403] width 437 height 61
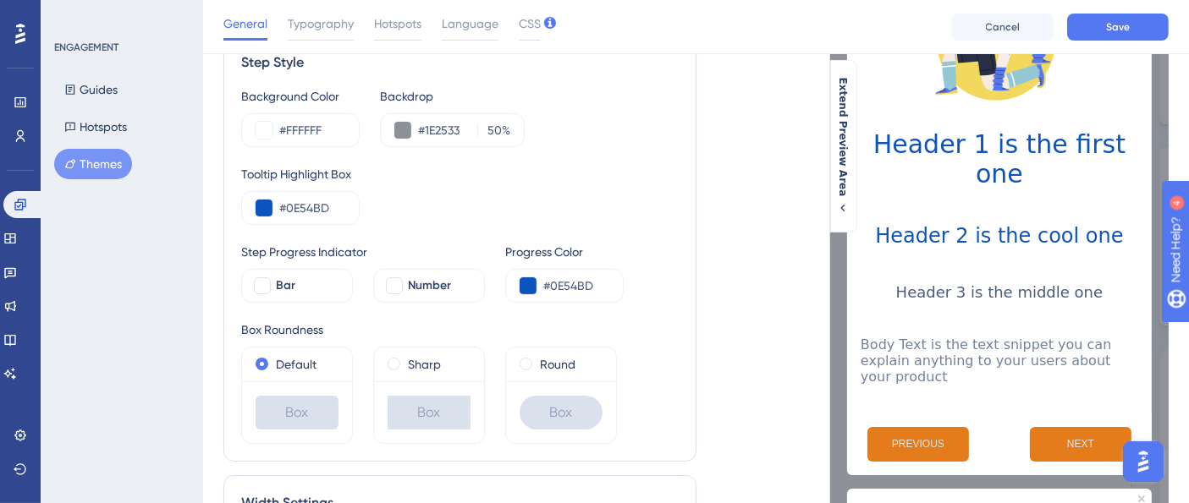
scroll to position [188, 0]
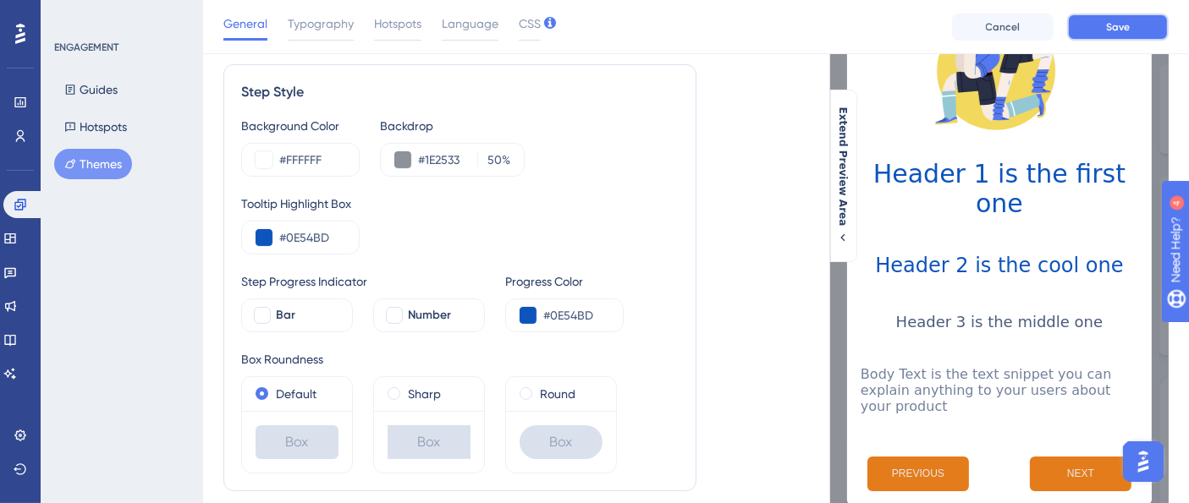
click at [1107, 38] on button "Save" at bounding box center [1118, 27] width 102 height 27
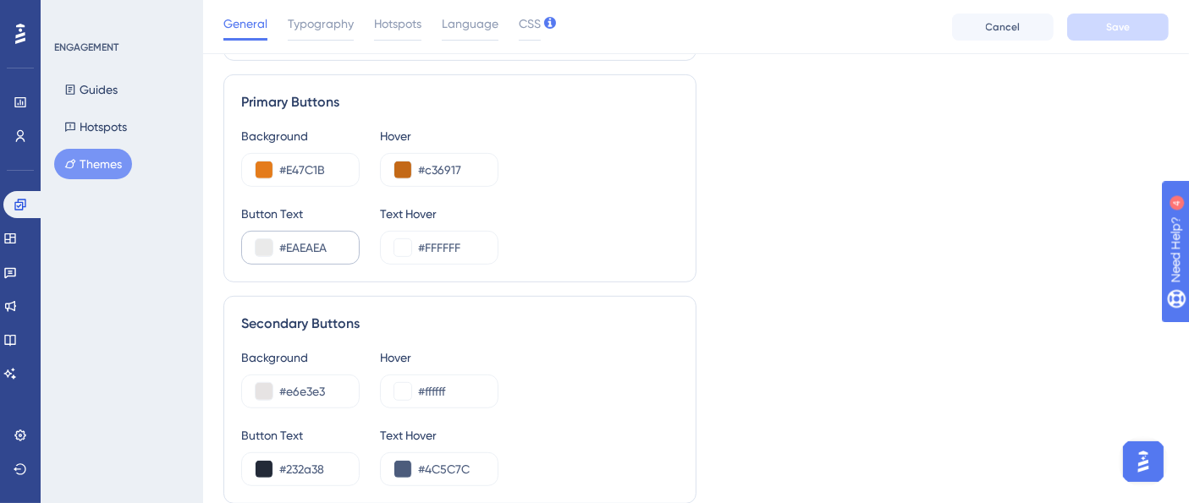
scroll to position [940, 0]
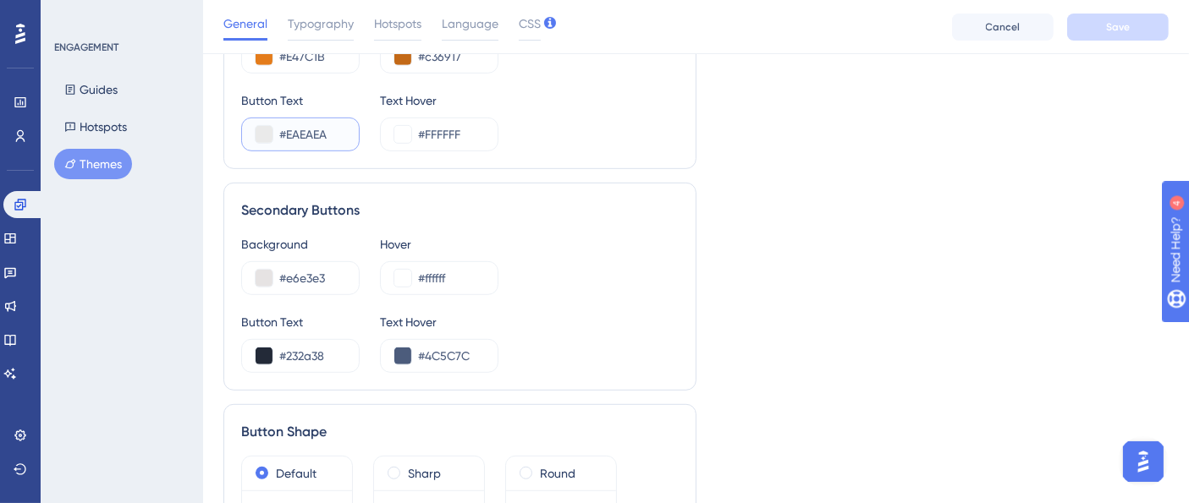
drag, startPoint x: 285, startPoint y: 129, endPoint x: 341, endPoint y: 129, distance: 55.8
click at [341, 129] on input "#EAEAEA" at bounding box center [312, 134] width 66 height 20
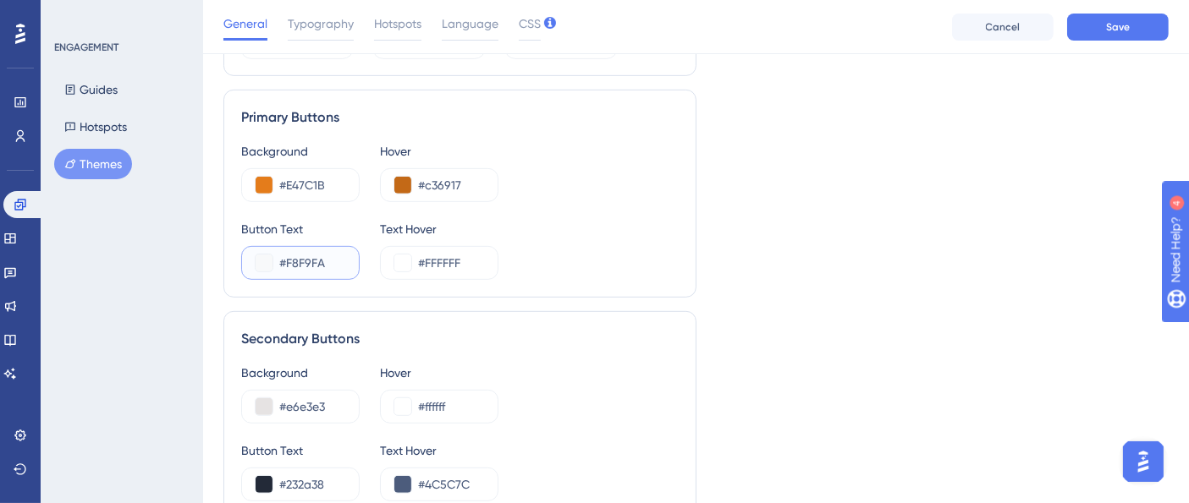
scroll to position [657, 0]
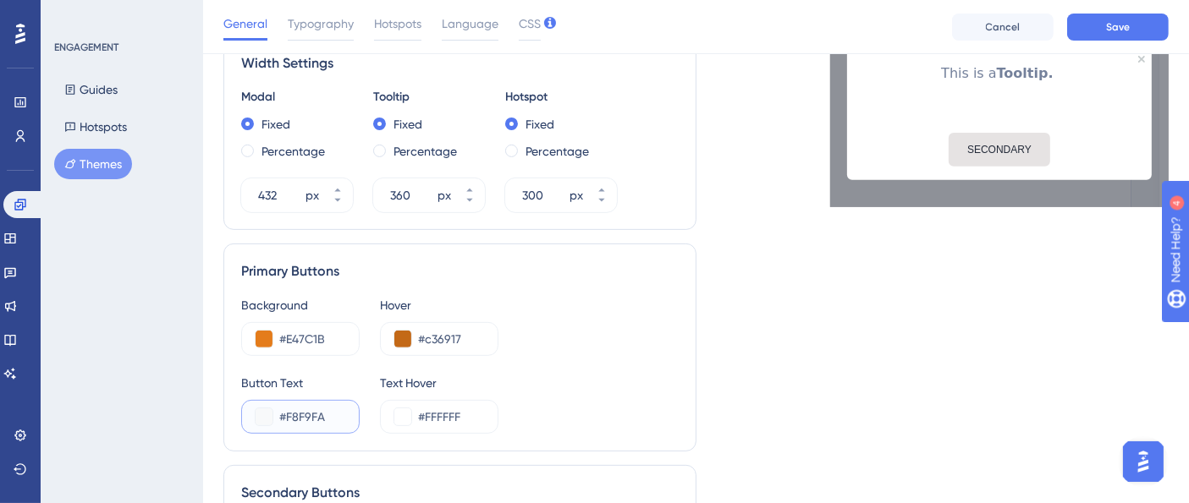
type input "#F8F9FA"
click at [785, 310] on div "Live Preview Header 1 is the first one Header 2 is the cool one Header 3 is the…" at bounding box center [932, 159] width 473 height 1416
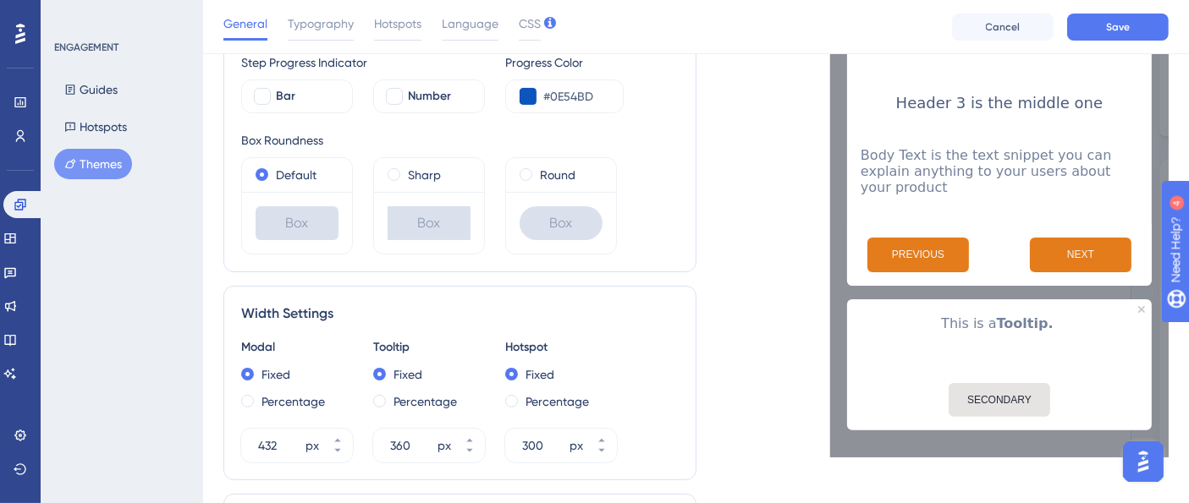
scroll to position [376, 0]
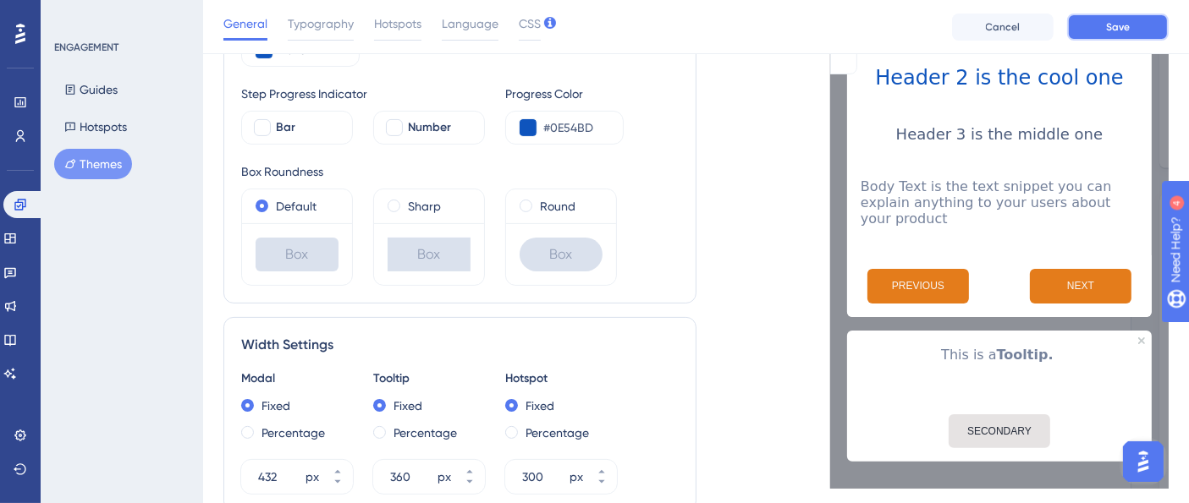
click at [1113, 23] on span "Save" at bounding box center [1118, 27] width 24 height 14
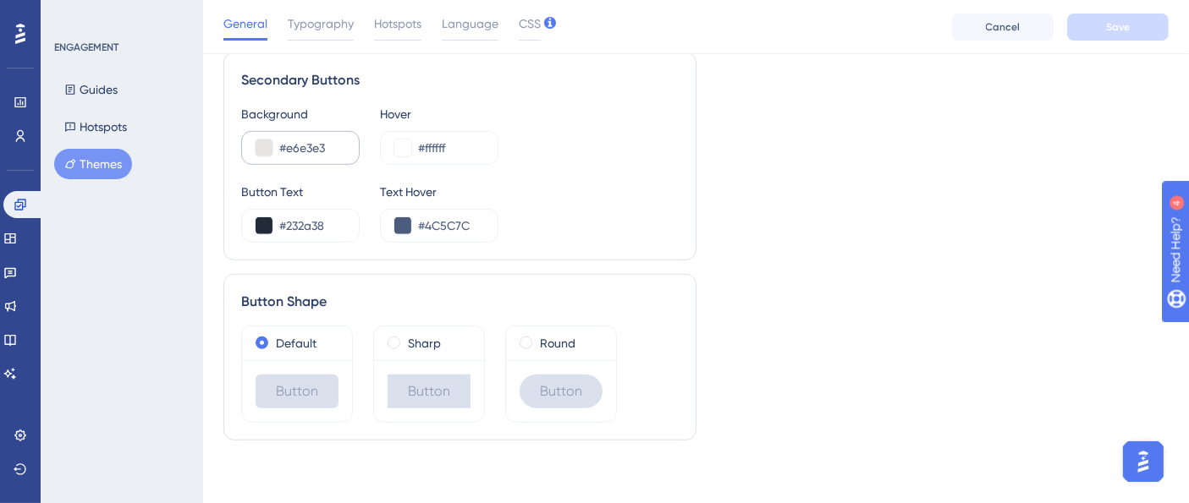
scroll to position [976, 0]
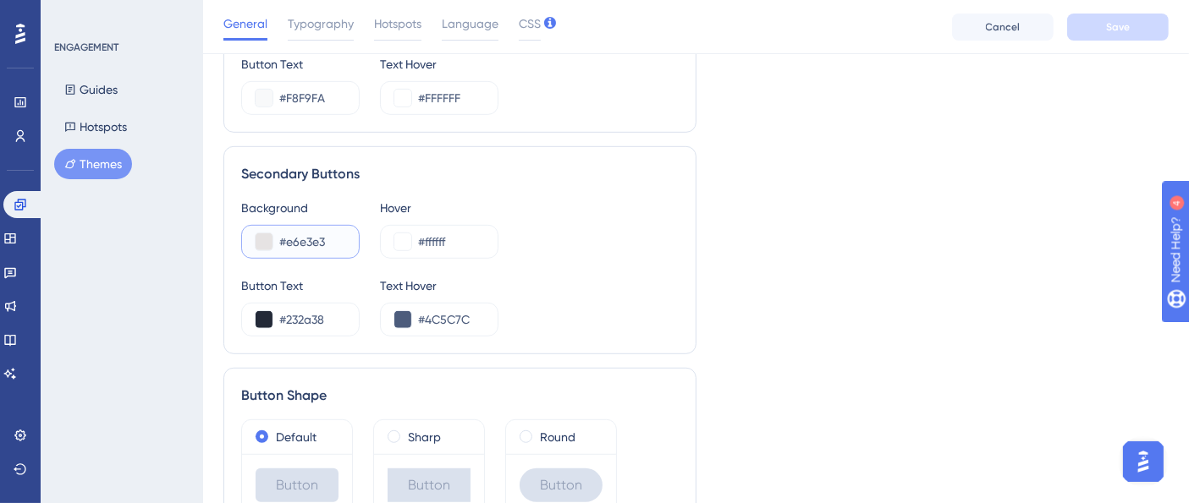
drag, startPoint x: 288, startPoint y: 238, endPoint x: 338, endPoint y: 238, distance: 49.9
click at [338, 238] on input "#e6e3e3" at bounding box center [312, 242] width 66 height 20
type input "#F8F9FA"
click at [515, 270] on div "Background #F8F9FA Hover #ffffff Button Text #232a38 Text Hover #4C5C7C" at bounding box center [459, 267] width 437 height 139
click at [1096, 25] on button "Save" at bounding box center [1118, 27] width 102 height 27
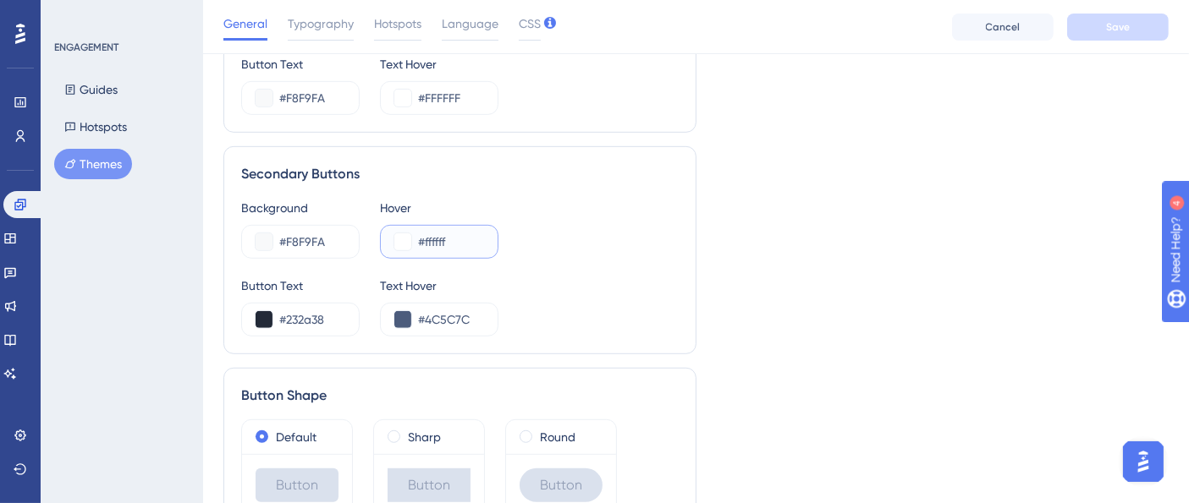
click at [406, 239] on button at bounding box center [402, 242] width 17 height 17
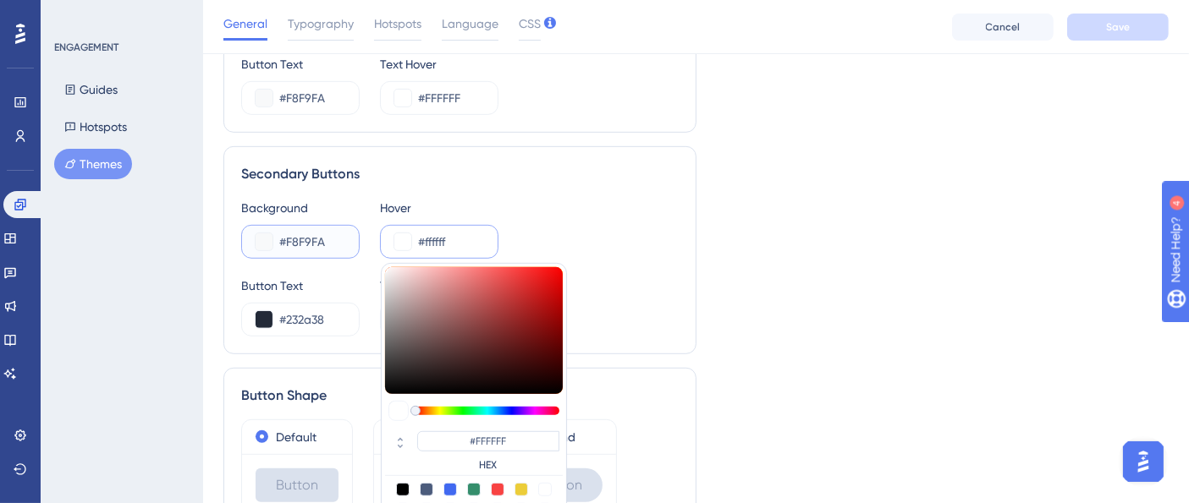
click at [311, 244] on input "#F8F9FA" at bounding box center [312, 242] width 66 height 20
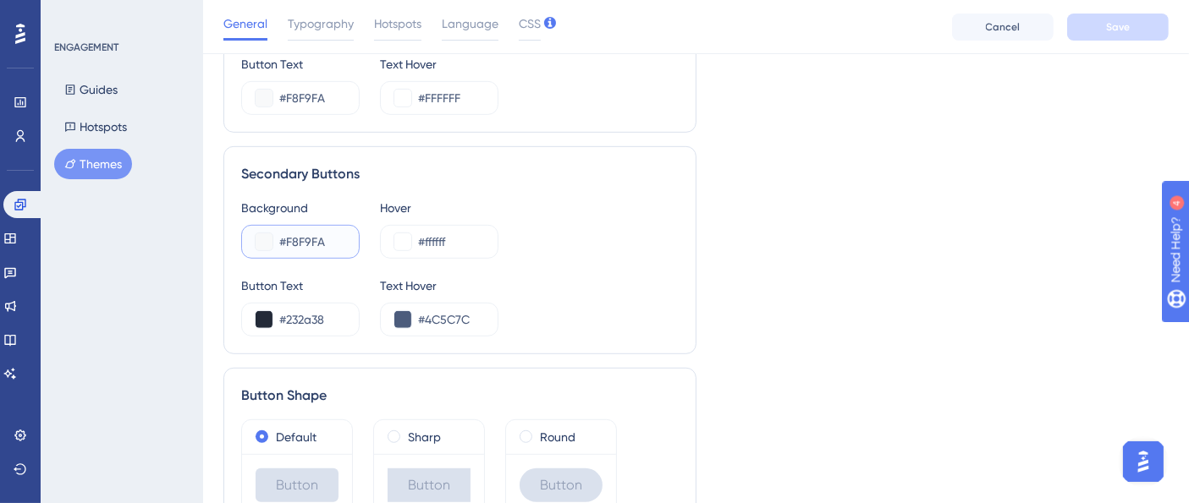
click at [311, 244] on input "#F8F9FA" at bounding box center [312, 242] width 66 height 20
click at [444, 234] on input "#ffffff" at bounding box center [451, 242] width 66 height 20
paste input "F8F9FA"
click at [575, 237] on div "Background #F8F9FA Hover #F8F9FA" at bounding box center [459, 228] width 437 height 61
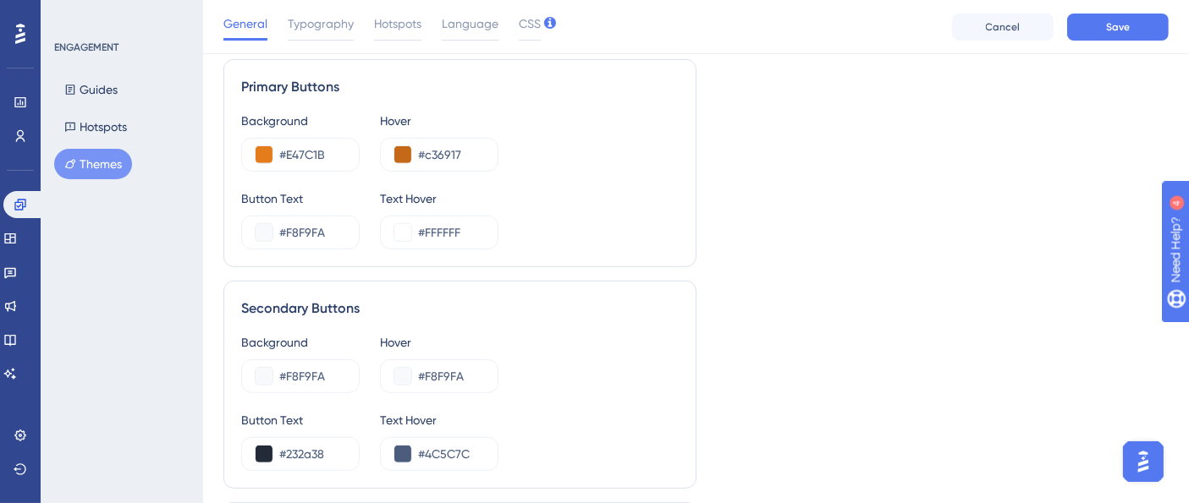
scroll to position [882, 0]
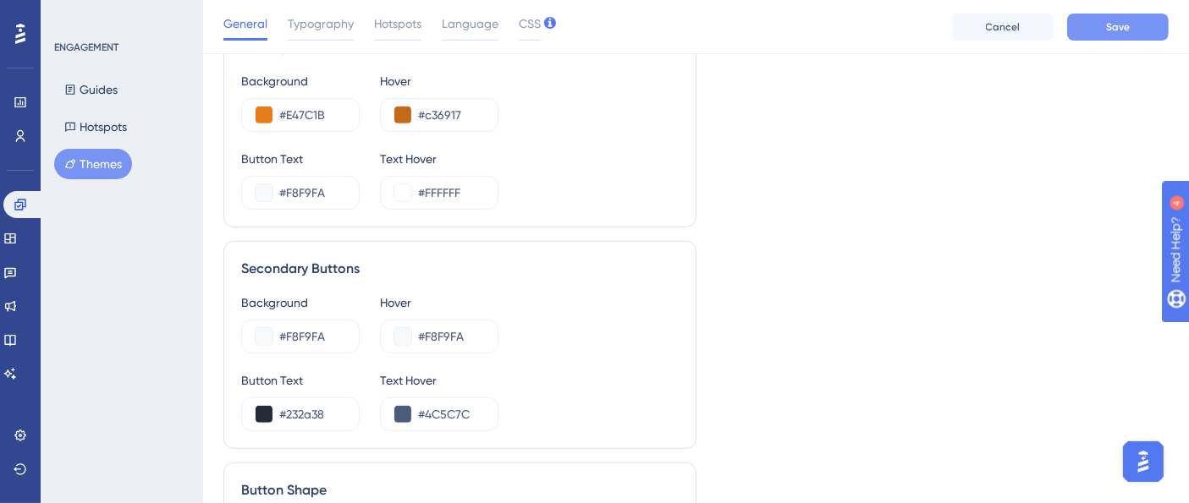
click at [1126, 34] on button "Save" at bounding box center [1118, 27] width 102 height 27
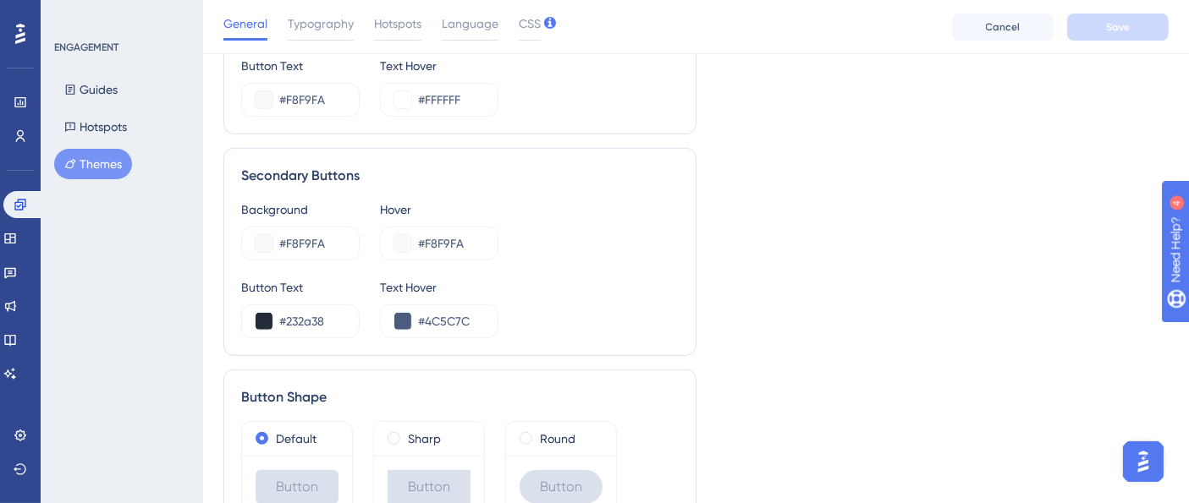
scroll to position [976, 0]
type input "#FFFFFF"
click at [1107, 27] on span "Save" at bounding box center [1118, 27] width 24 height 14
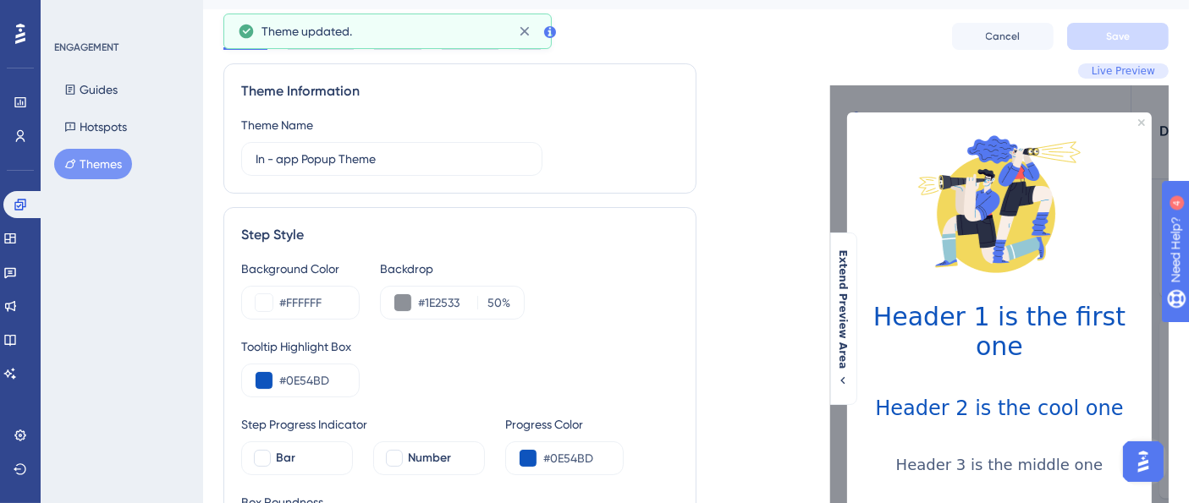
scroll to position [0, 0]
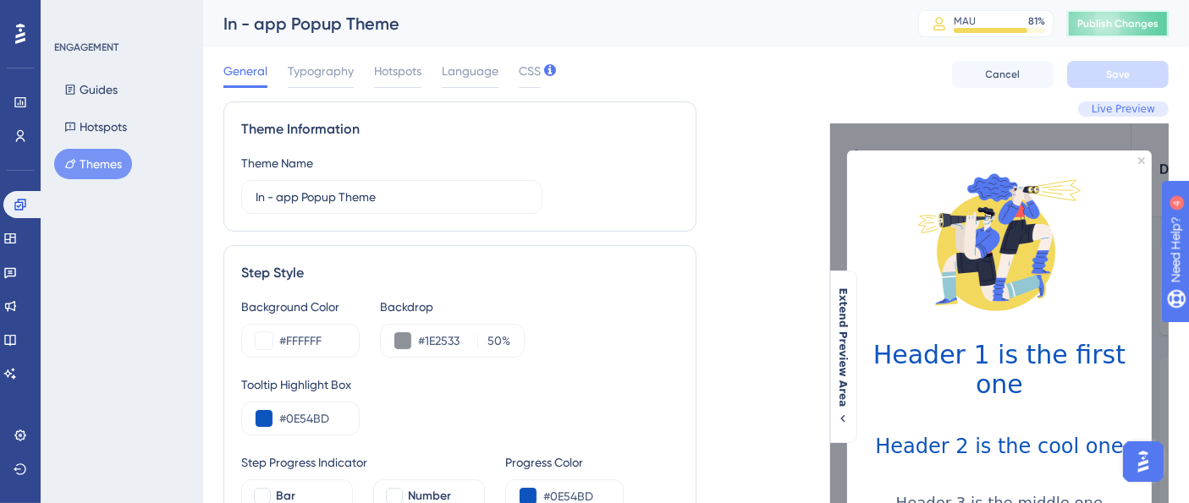
click at [1091, 30] on button "Publish Changes" at bounding box center [1118, 23] width 102 height 27
click at [93, 238] on div "ENGAGEMENT Guides Hotspots Themes" at bounding box center [122, 251] width 162 height 503
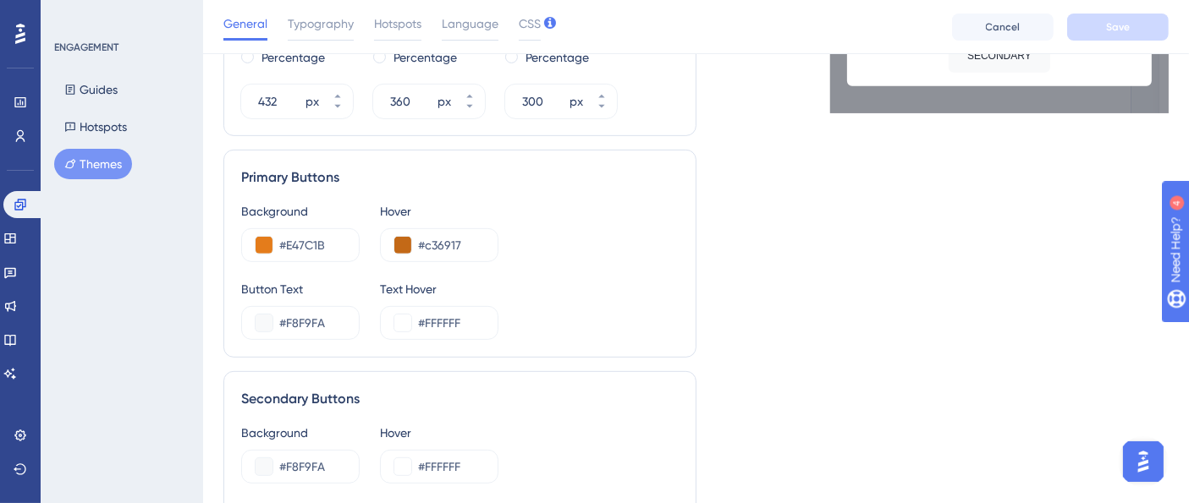
scroll to position [846, 0]
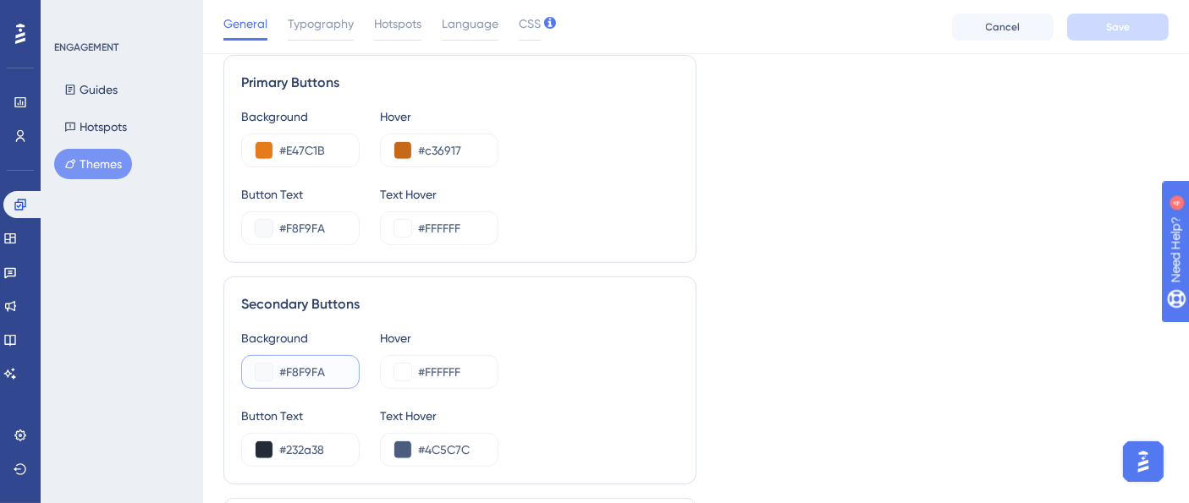
click at [302, 377] on input "#F8F9FA" at bounding box center [312, 372] width 66 height 20
paste input "D9D9D9"
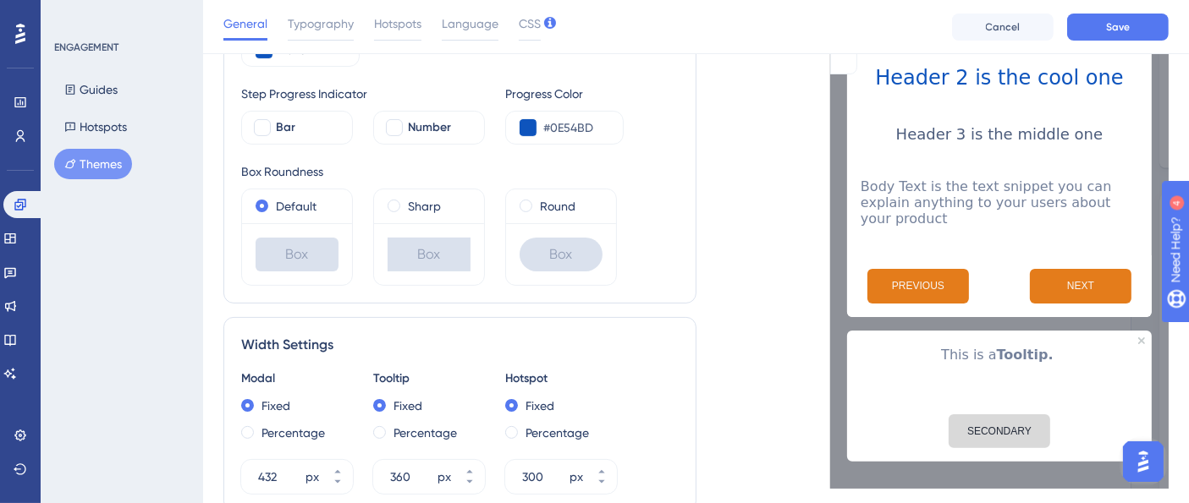
scroll to position [0, 0]
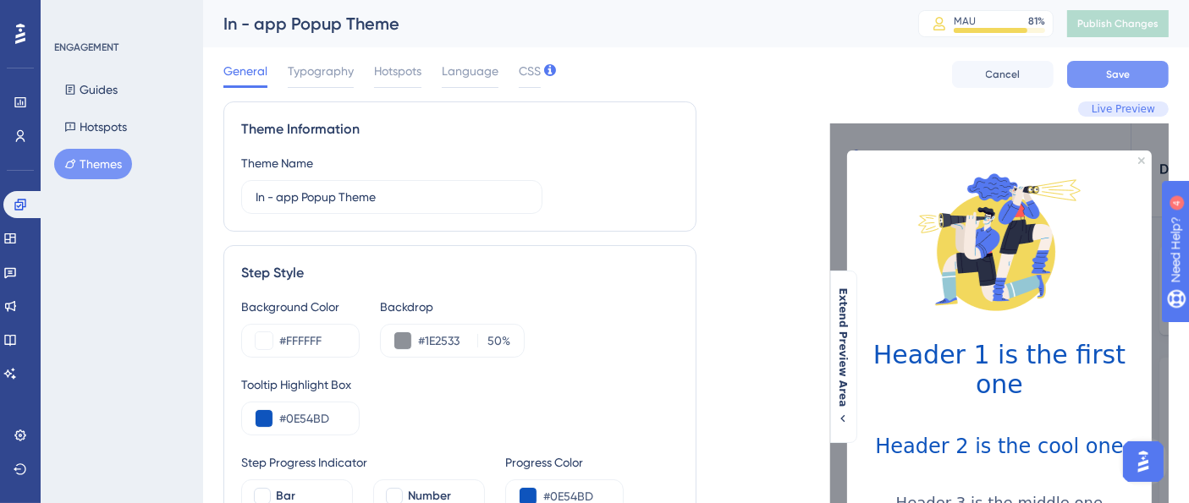
type input "#D9D9D9"
click at [1115, 63] on button "Save" at bounding box center [1118, 74] width 102 height 27
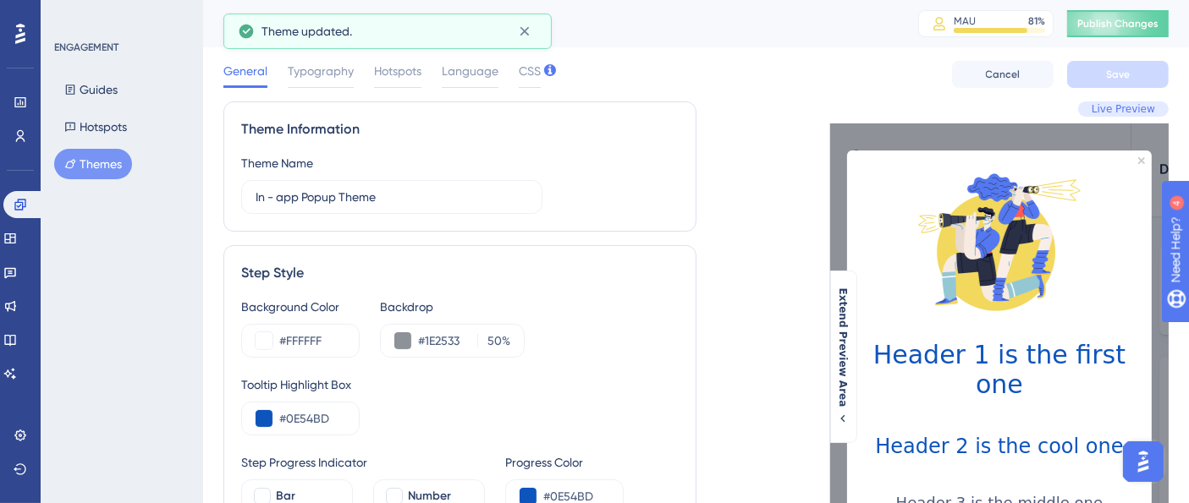
click at [1126, 17] on span "Publish Changes" at bounding box center [1117, 24] width 81 height 14
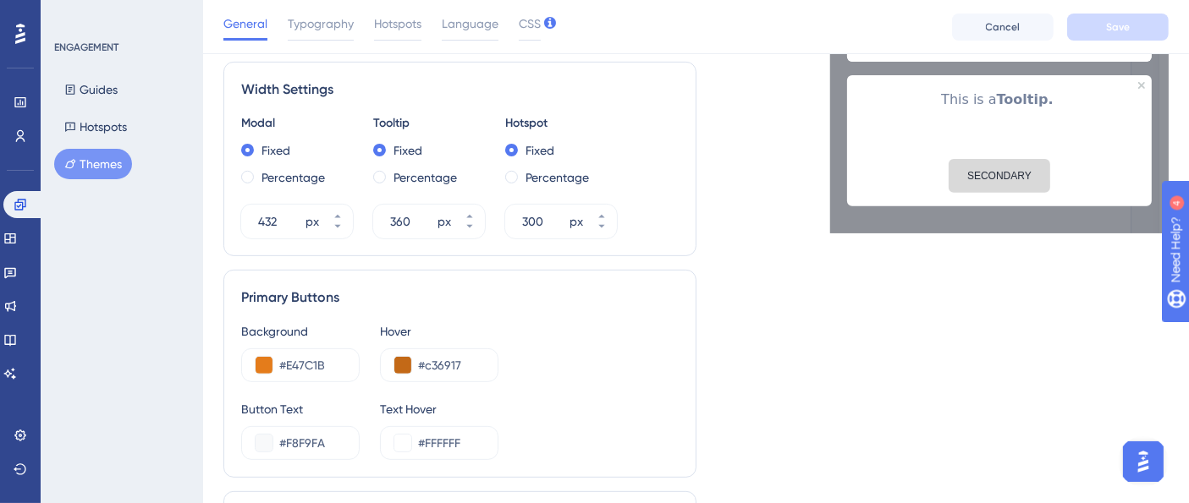
scroll to position [940, 0]
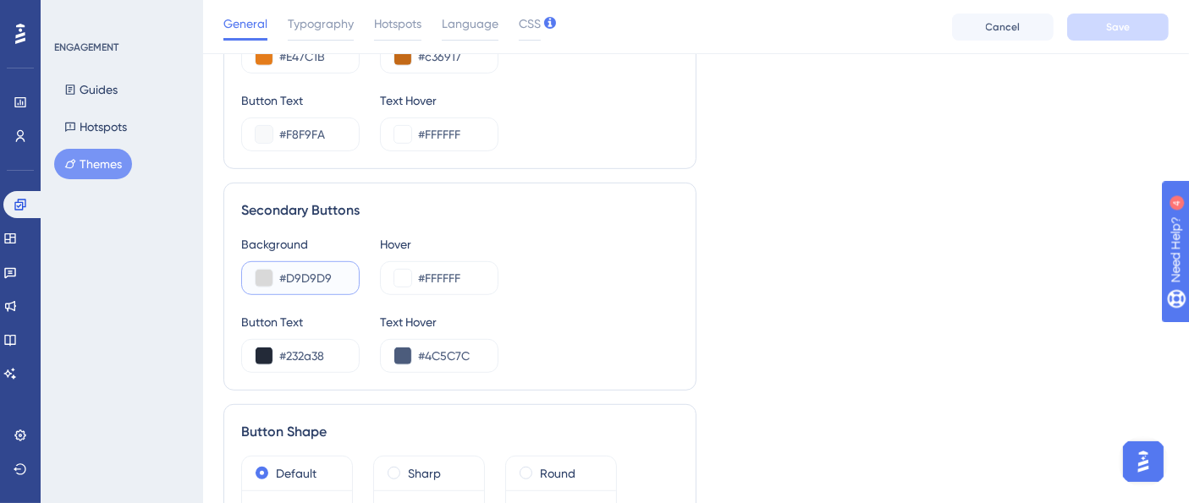
click at [323, 271] on input "#D9D9D9" at bounding box center [312, 278] width 66 height 20
click at [440, 270] on input "#FFFFFF" at bounding box center [451, 278] width 66 height 20
click at [262, 358] on button at bounding box center [264, 356] width 17 height 17
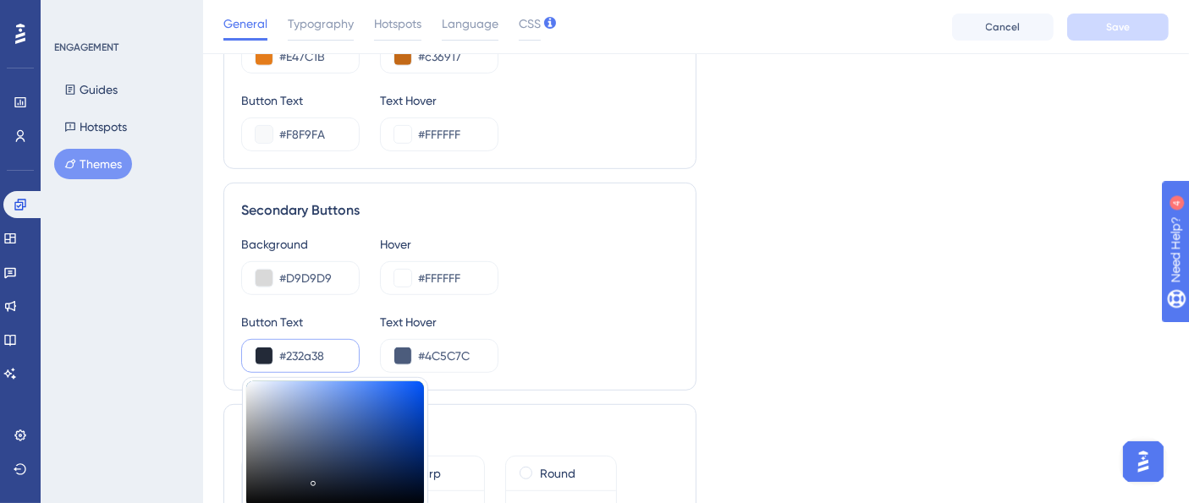
click at [307, 357] on input "#232a38" at bounding box center [312, 356] width 66 height 20
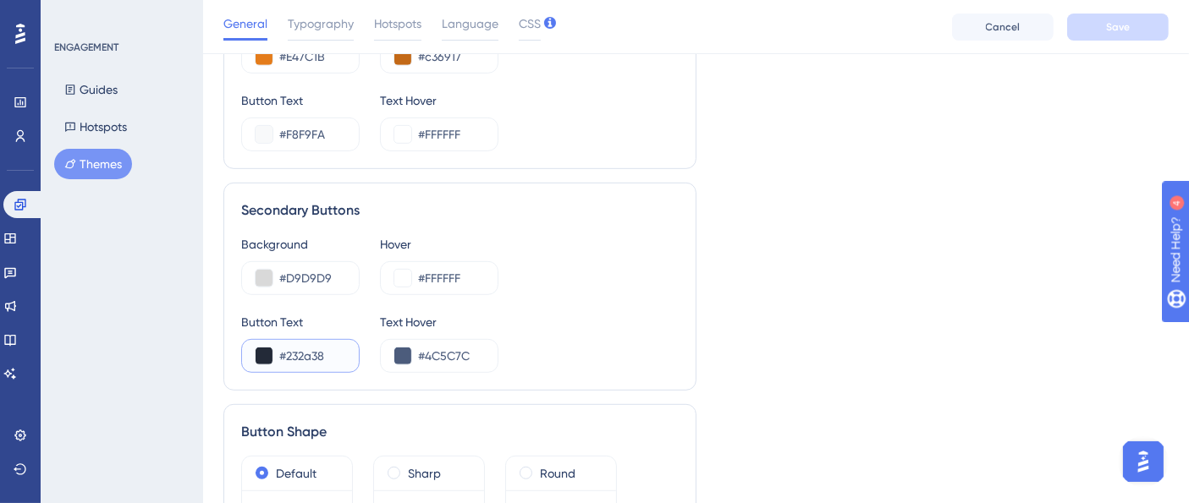
click at [289, 352] on input "#232a38" at bounding box center [312, 356] width 66 height 20
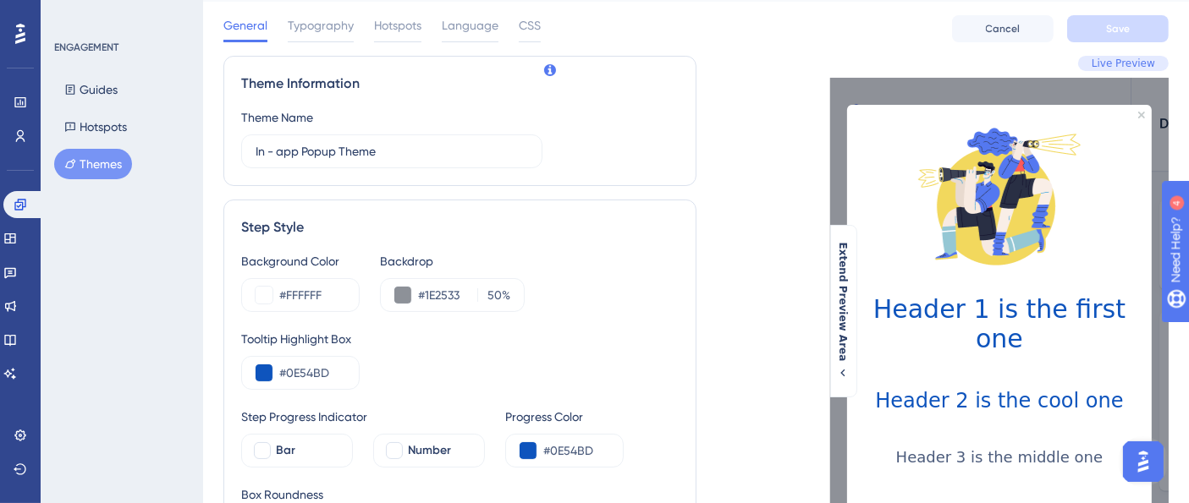
scroll to position [0, 0]
